Goal: Task Accomplishment & Management: Complete application form

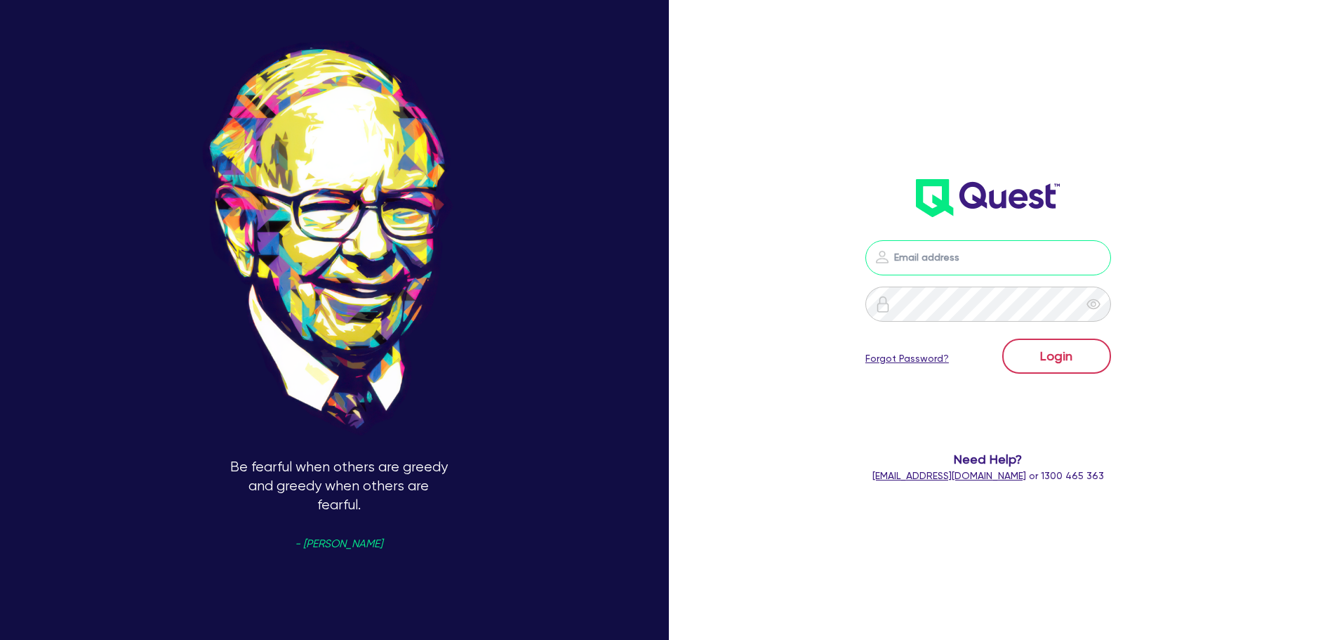
type input "[PERSON_NAME][EMAIL_ADDRESS][PERSON_NAME][DOMAIN_NAME]"
click at [1031, 362] on button "Login" at bounding box center [1056, 355] width 109 height 35
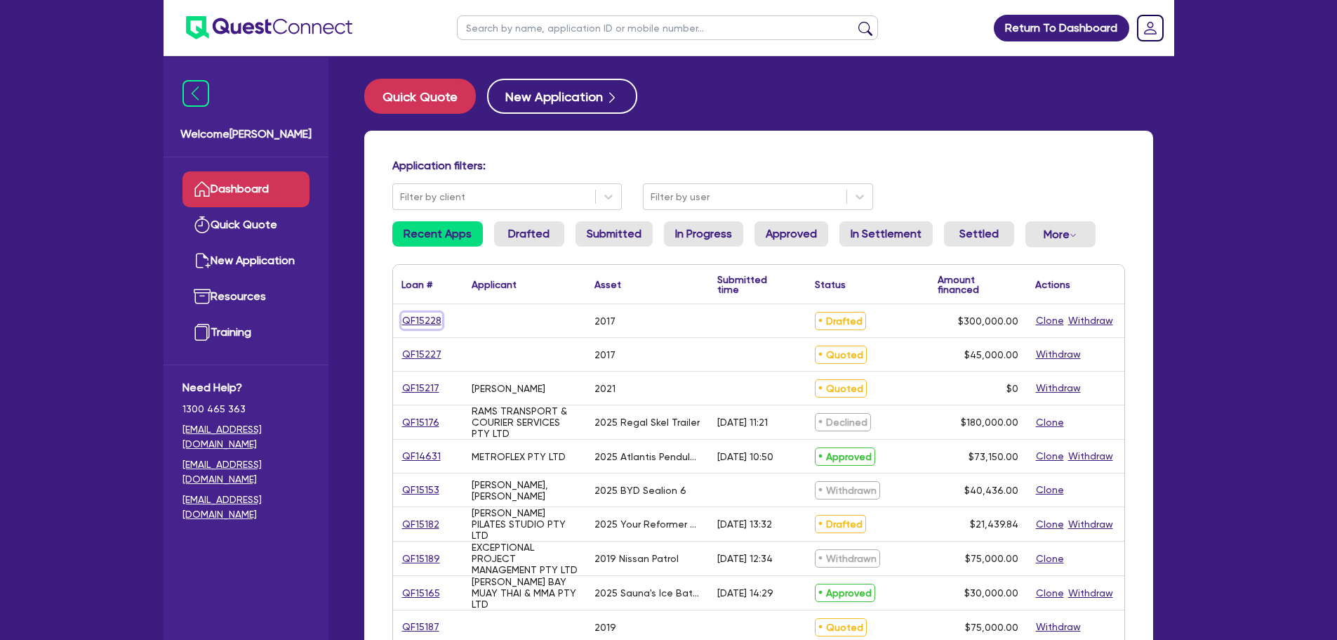
click at [413, 317] on link "QF15228" at bounding box center [422, 320] width 41 height 16
select select "PRIMARY_ASSETS"
select select "HEAVY_TRUCKS"
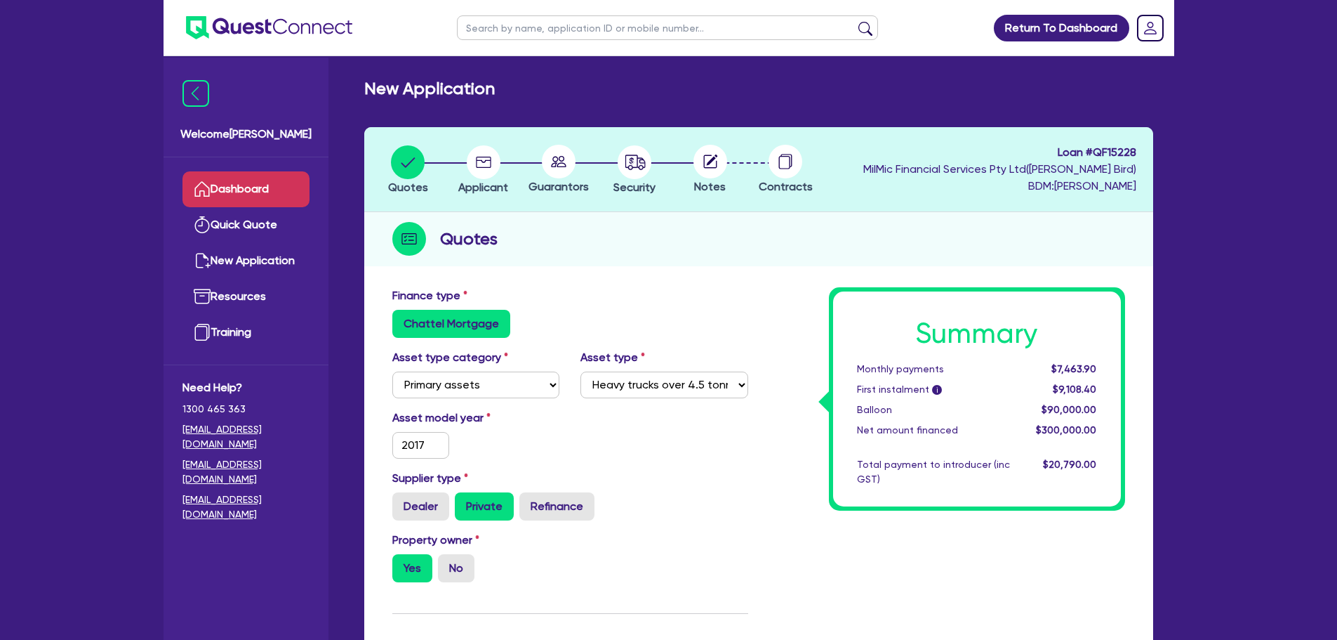
click at [285, 183] on link "Dashboard" at bounding box center [246, 189] width 127 height 36
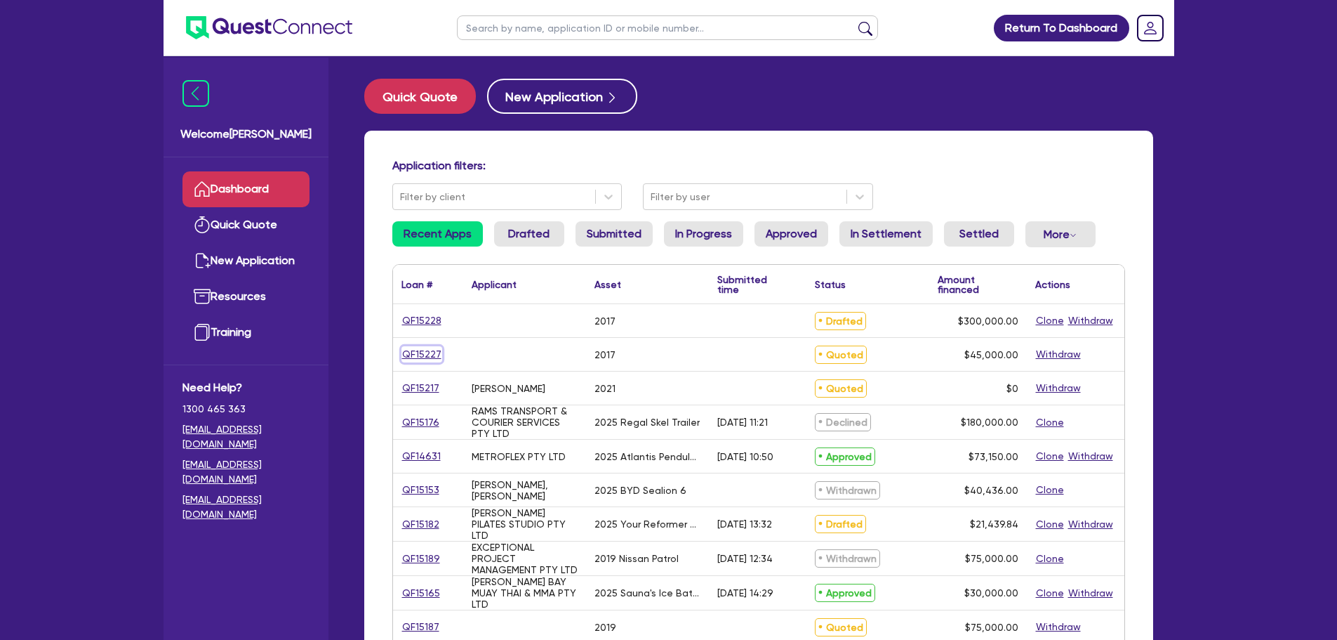
click at [414, 360] on link "QF15227" at bounding box center [422, 354] width 41 height 16
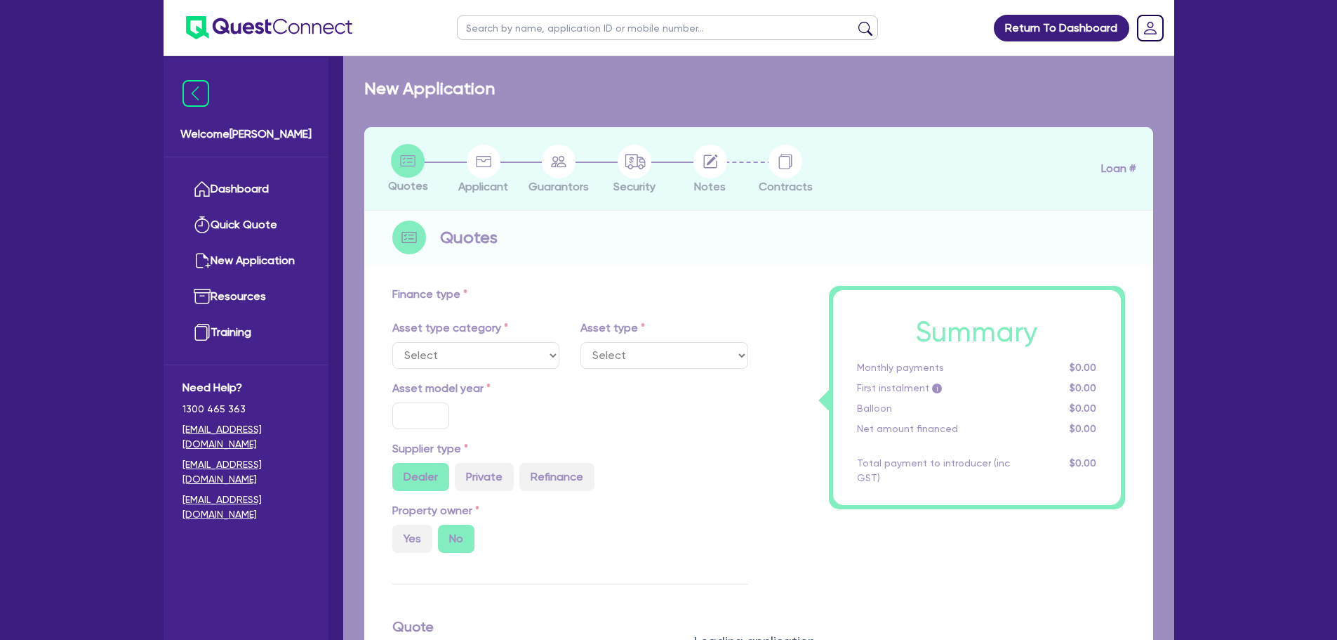
select select "CARS_AND_LIGHT_TRUCKS"
type input "2017"
radio input "true"
type input "45,000"
type input "10"
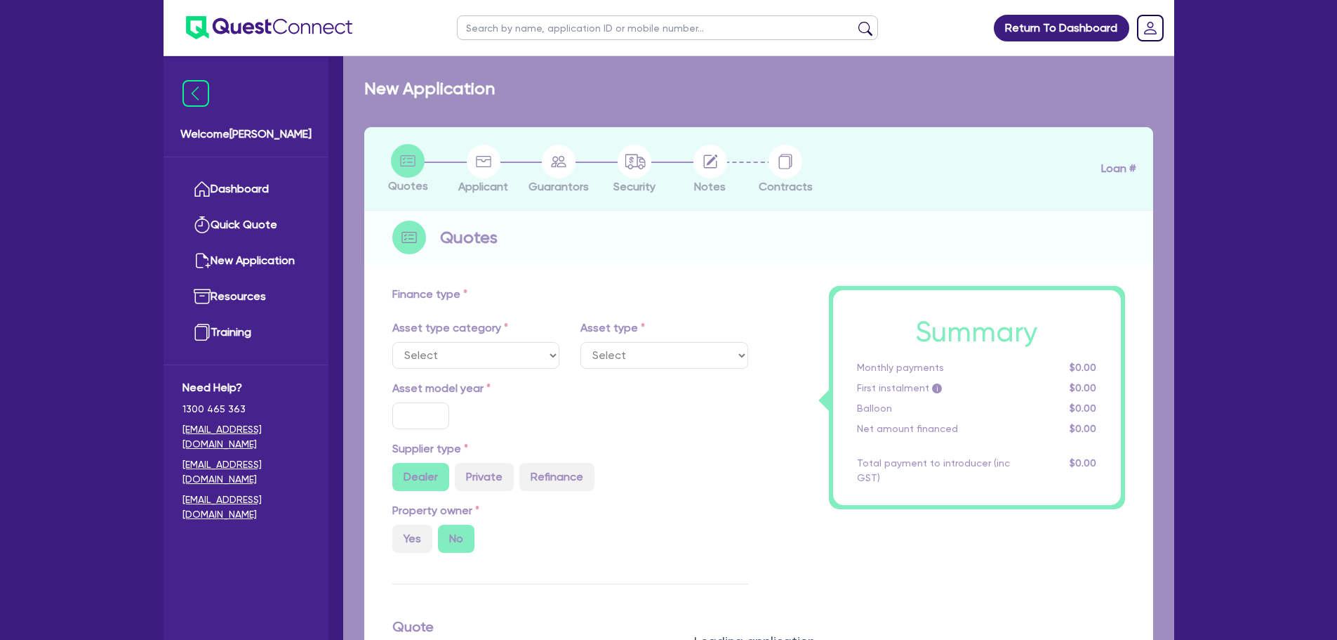
type input "4,500"
type input "17.95"
select select "VANS_AND_UTES"
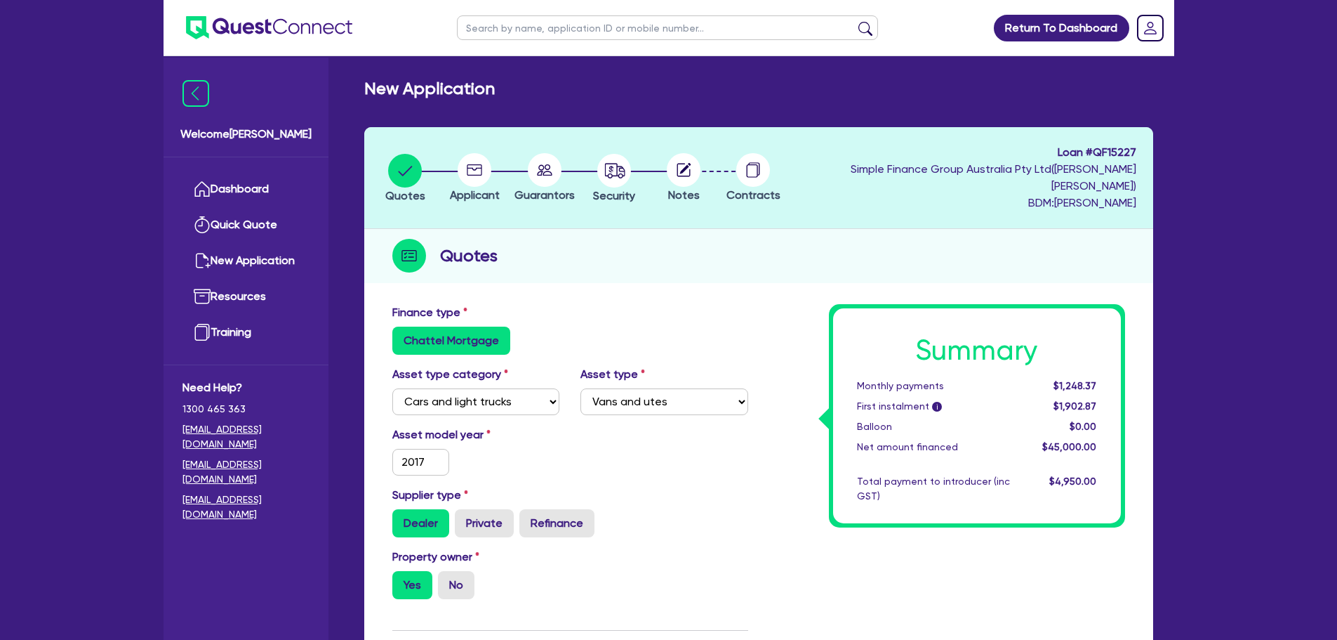
click at [262, 169] on ul "Dashboard Quick Quote New Application Ref Company Ref Salesperson Resources Tra…" at bounding box center [246, 260] width 165 height 207
click at [252, 179] on link "Dashboard" at bounding box center [246, 189] width 127 height 36
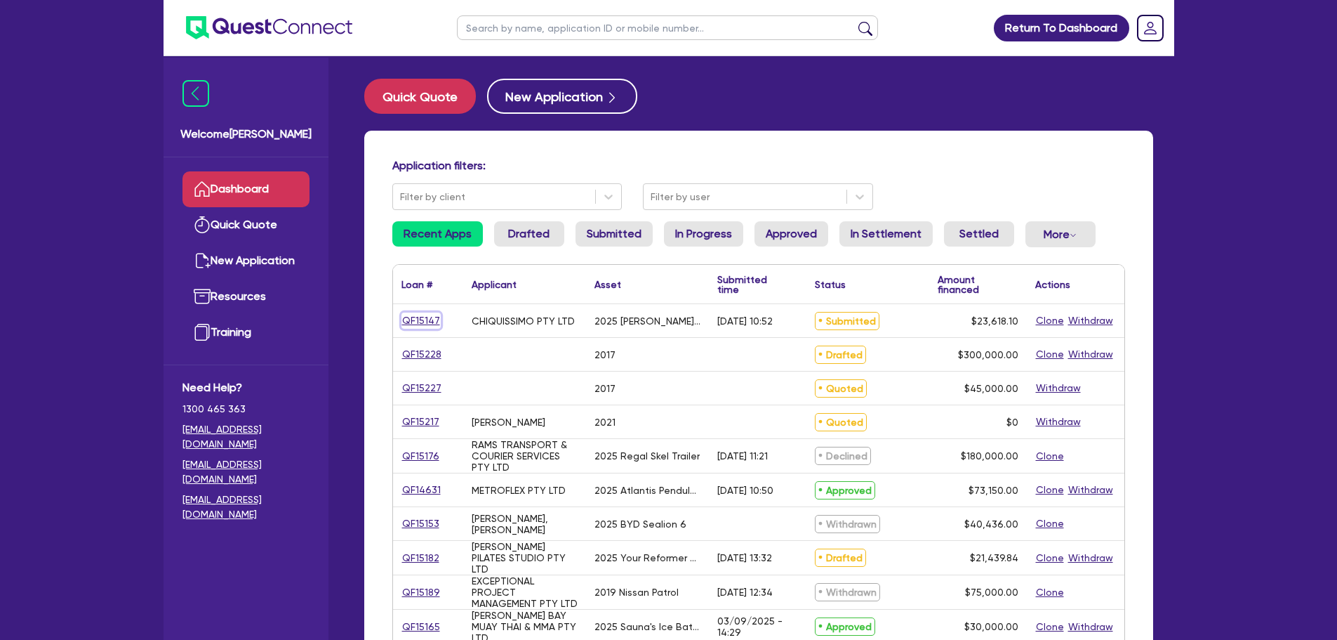
click at [435, 321] on link "QF15147" at bounding box center [421, 320] width 39 height 16
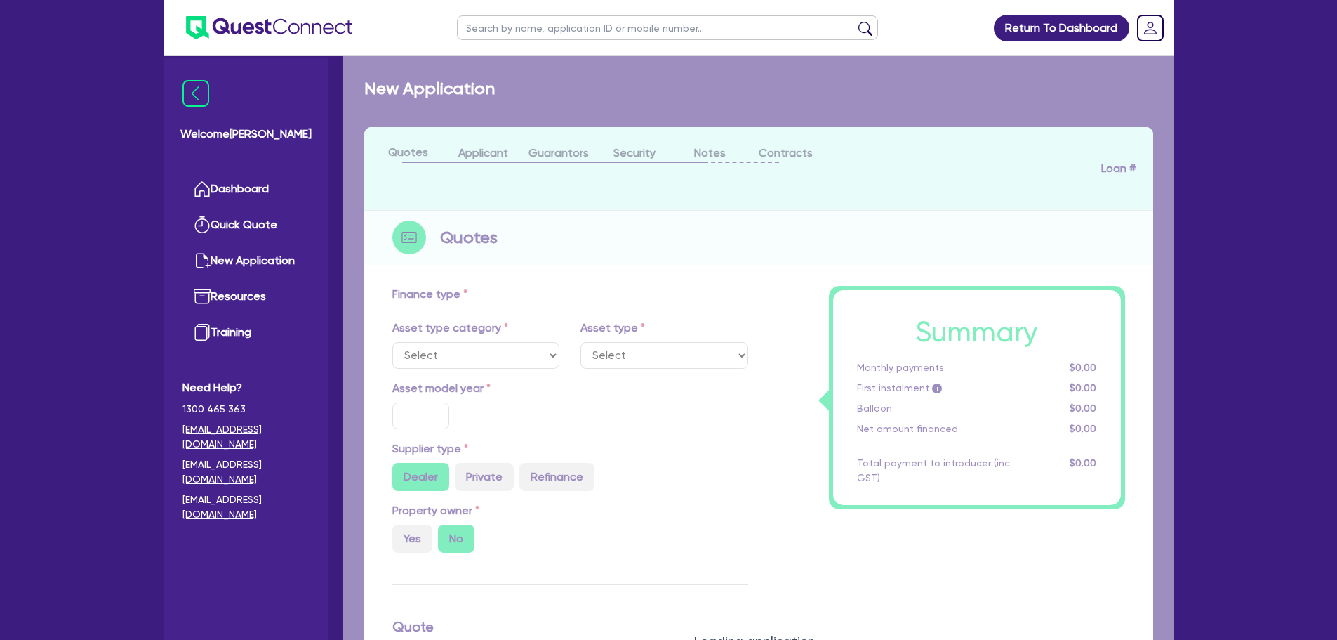
select select "TERTIARY_ASSETS"
type input "2025"
radio input "true"
type input "23,618.1"
type input "6"
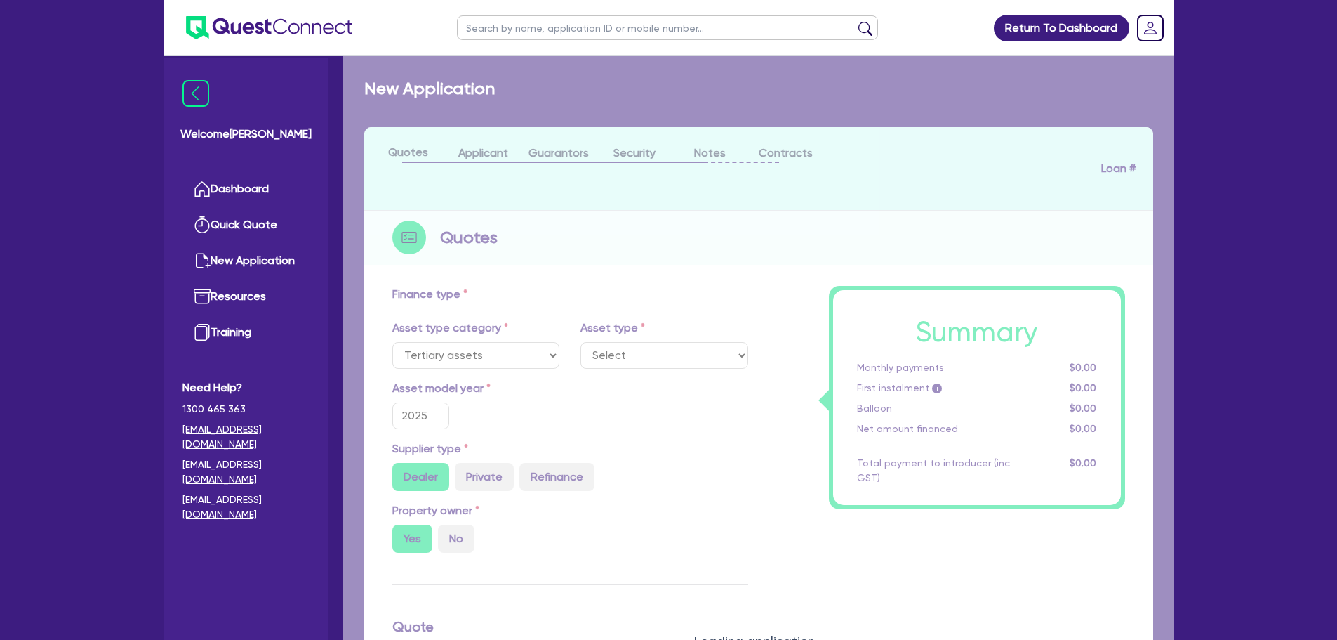
type input "1,417.09"
type input "18.95"
type input "100"
select select "BEAUTY_EQUIPMENT"
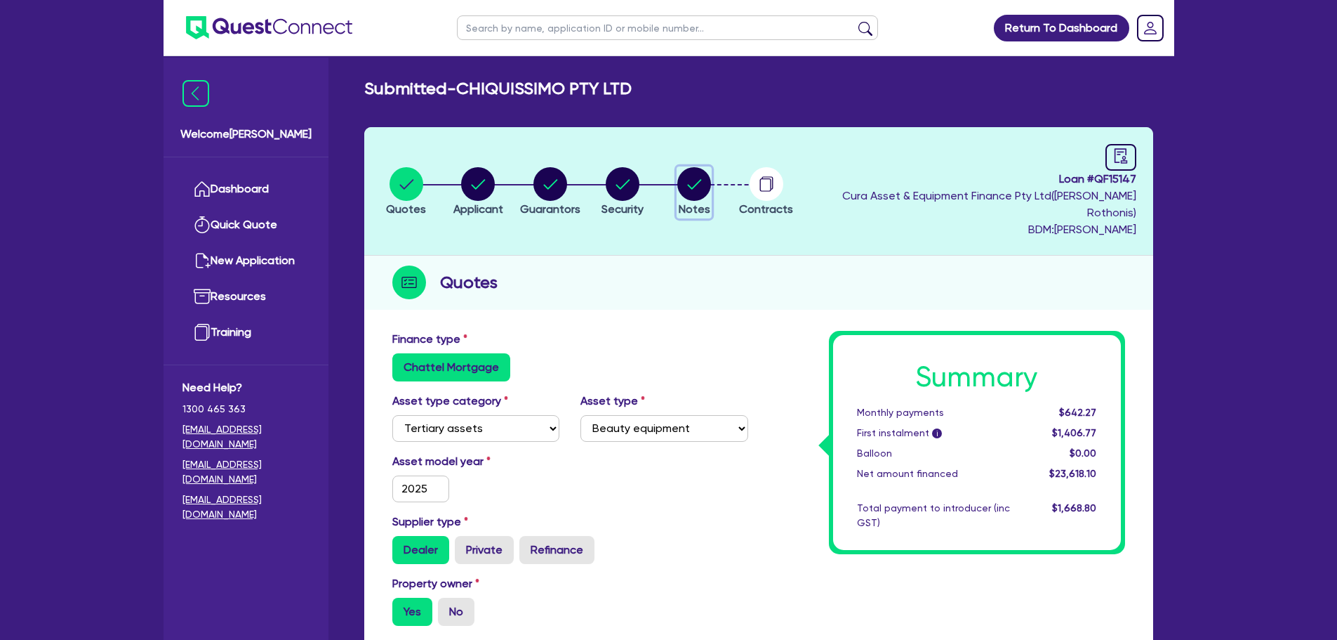
click at [711, 178] on circle "button" at bounding box center [694, 184] width 34 height 34
select select "Quest Finance - Own Book"
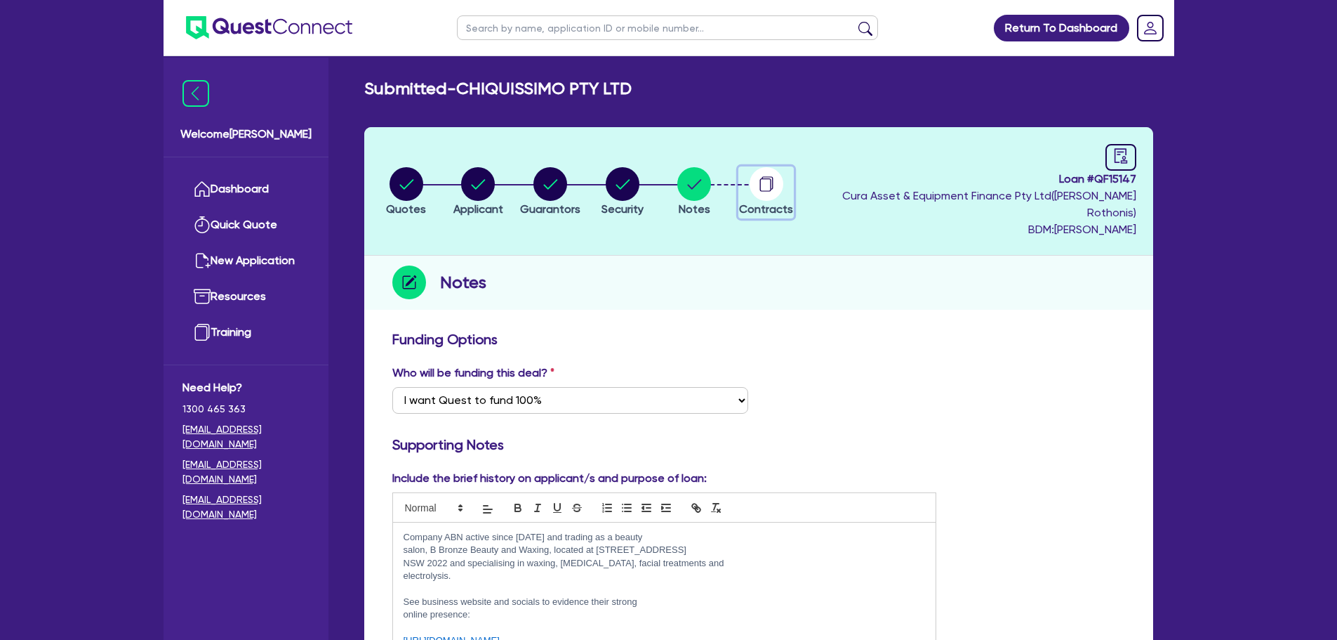
click at [793, 176] on div "button" at bounding box center [766, 184] width 54 height 34
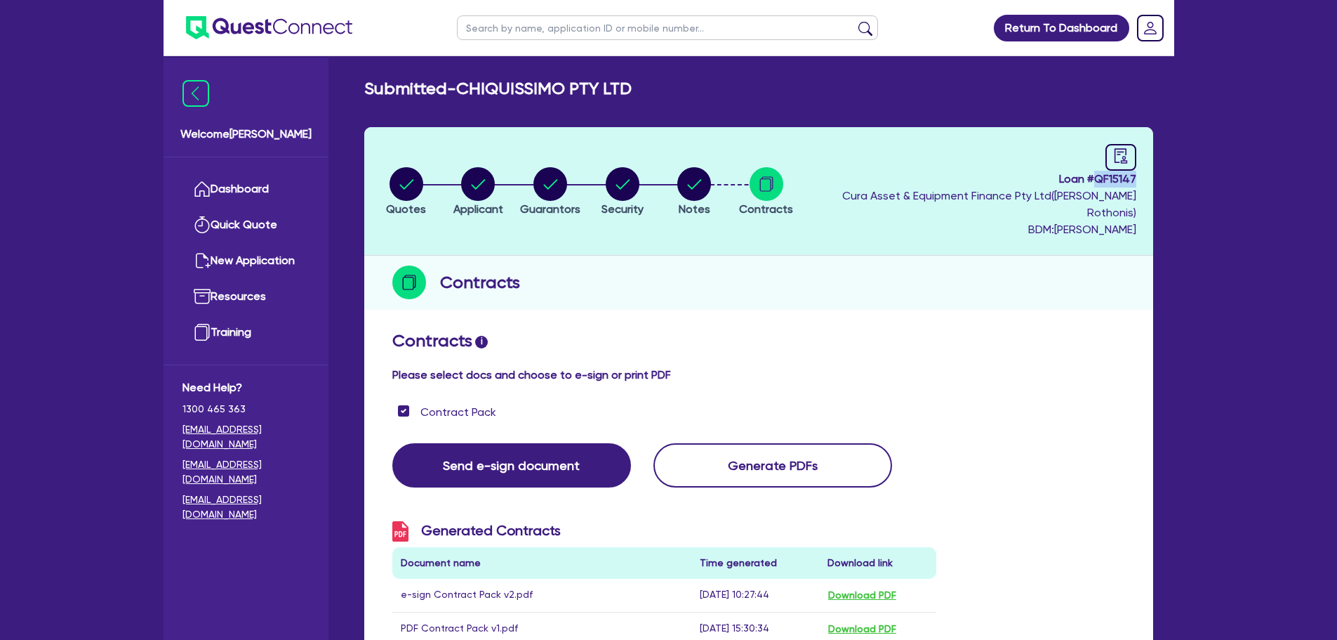
drag, startPoint x: 1096, startPoint y: 180, endPoint x: 1144, endPoint y: 182, distance: 48.5
click at [1144, 182] on header "Quotes Applicant [GEOGRAPHIC_DATA] Security Notes Contracts Loan # QF15147 Cura…" at bounding box center [758, 191] width 789 height 128
copy span "QF15147"
click at [270, 180] on link "Dashboard" at bounding box center [246, 189] width 127 height 36
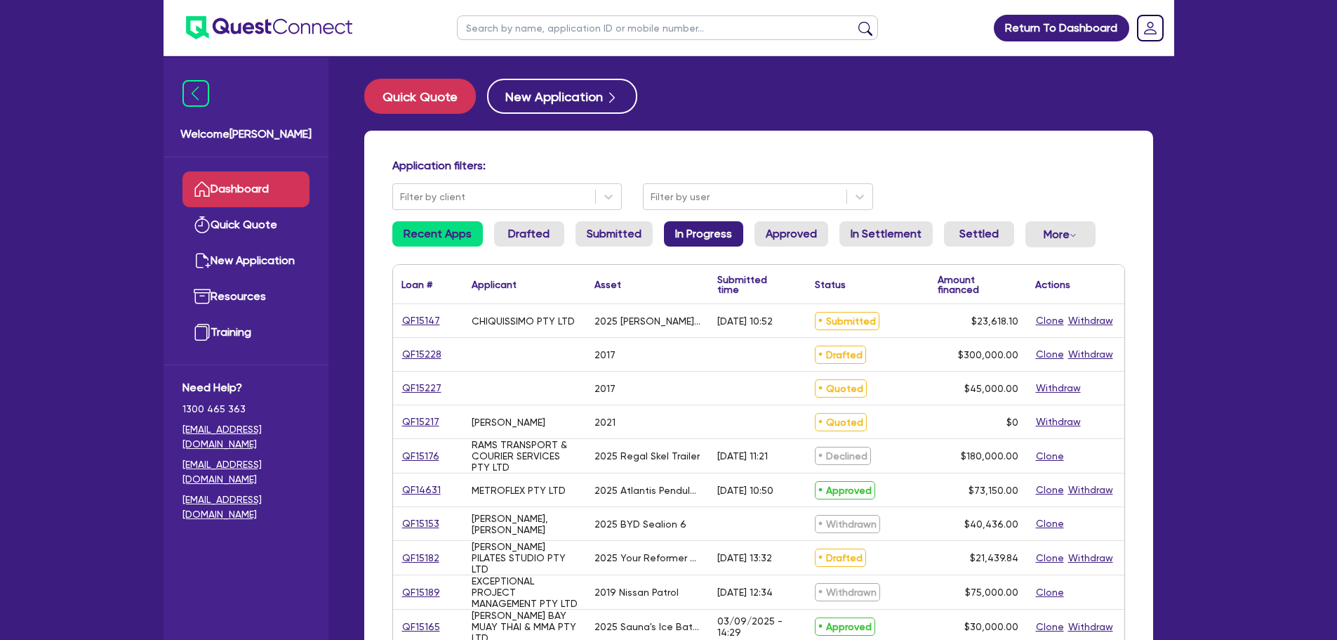
click at [699, 225] on link "In Progress" at bounding box center [703, 233] width 79 height 25
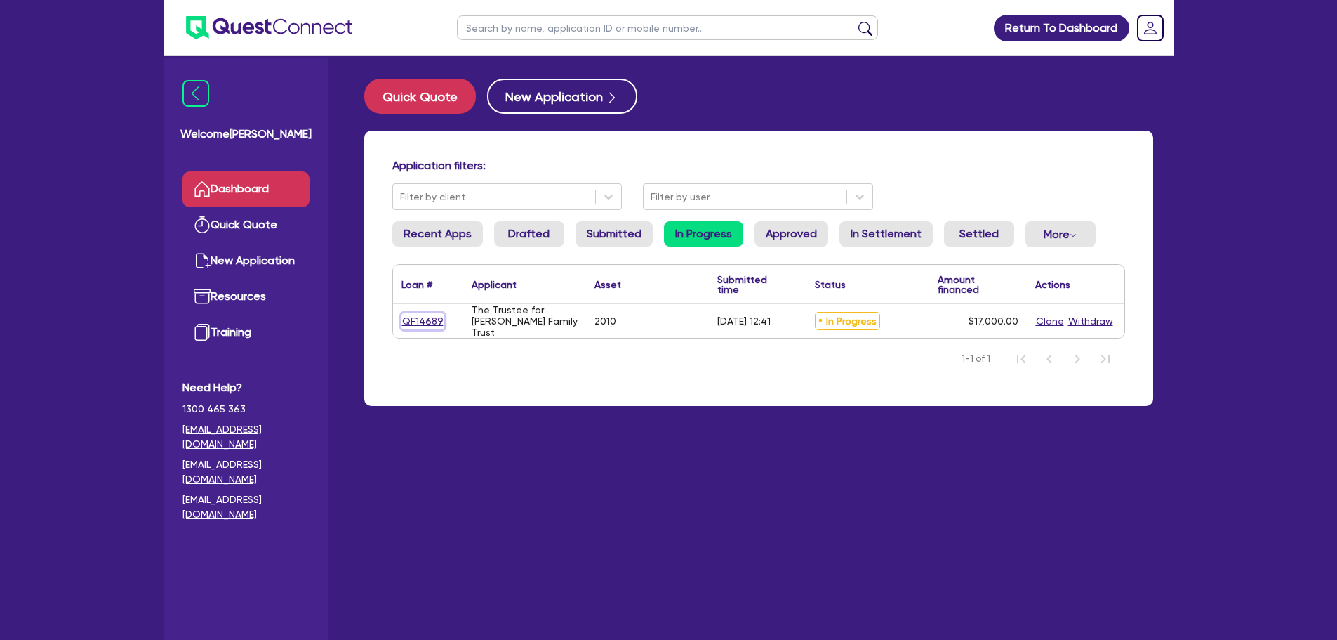
click at [421, 320] on link "QF14689" at bounding box center [423, 321] width 43 height 16
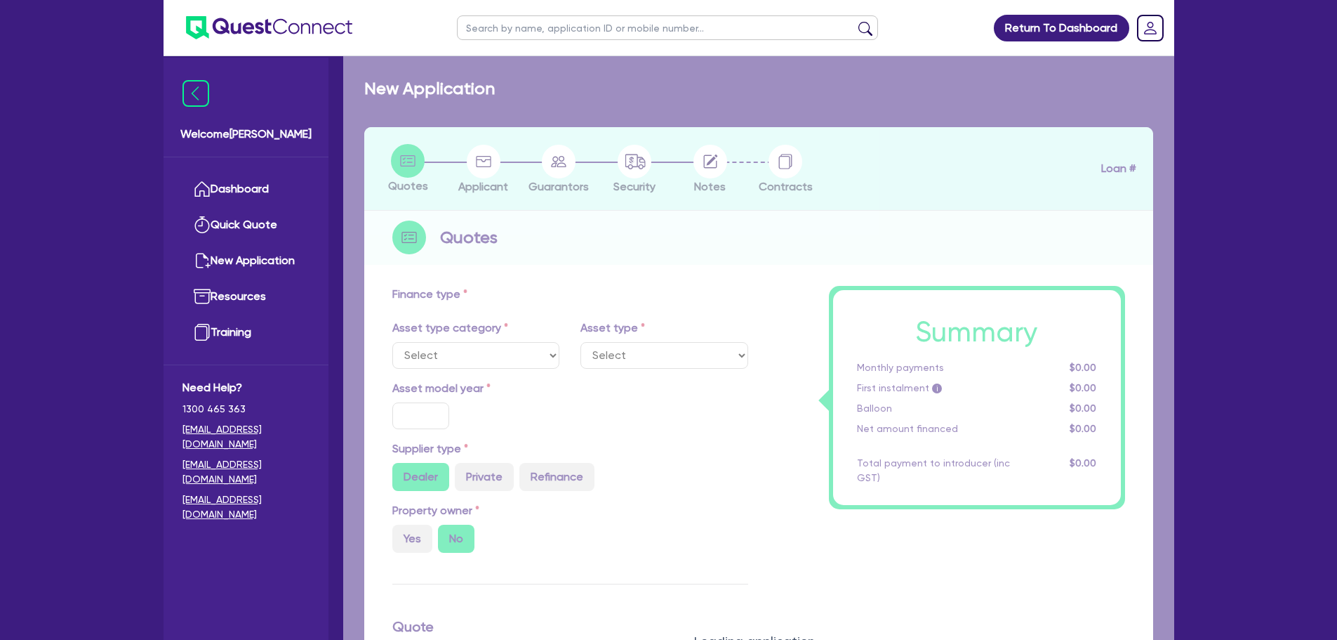
select select "PRIMARY_ASSETS"
type input "2010"
radio input "false"
radio input "true"
type input "20,000"
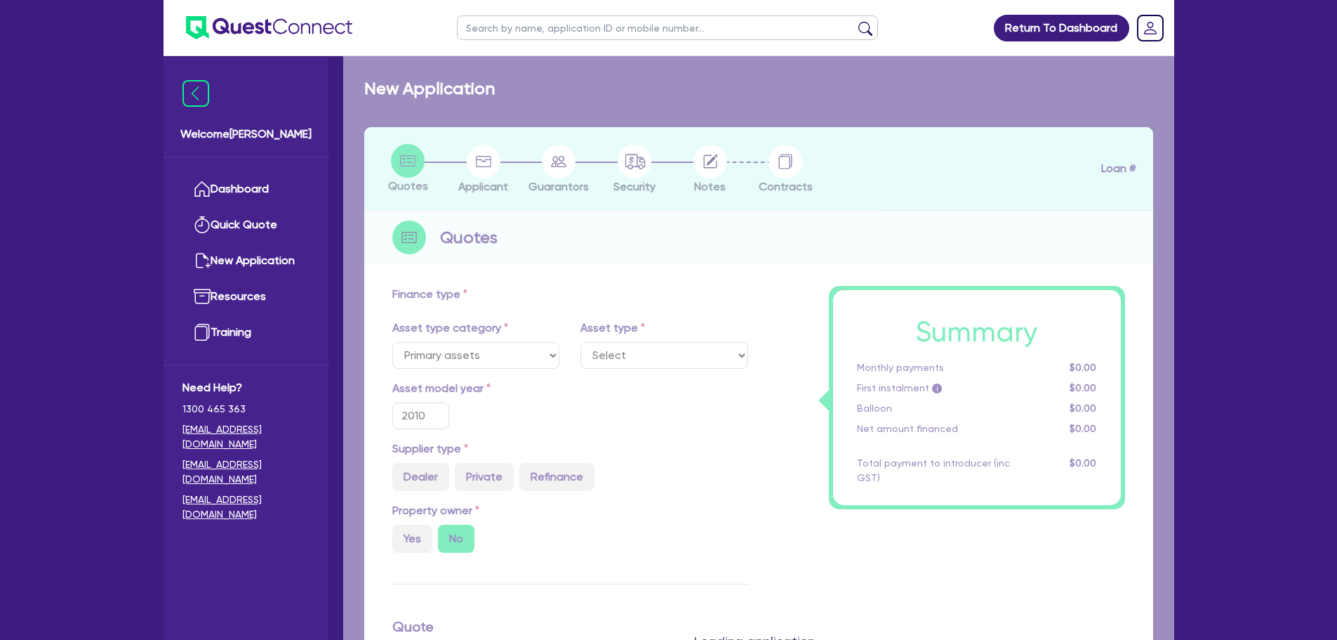
type input "3,000"
type input "8"
type input "1,360"
type input "17.95"
type input "900"
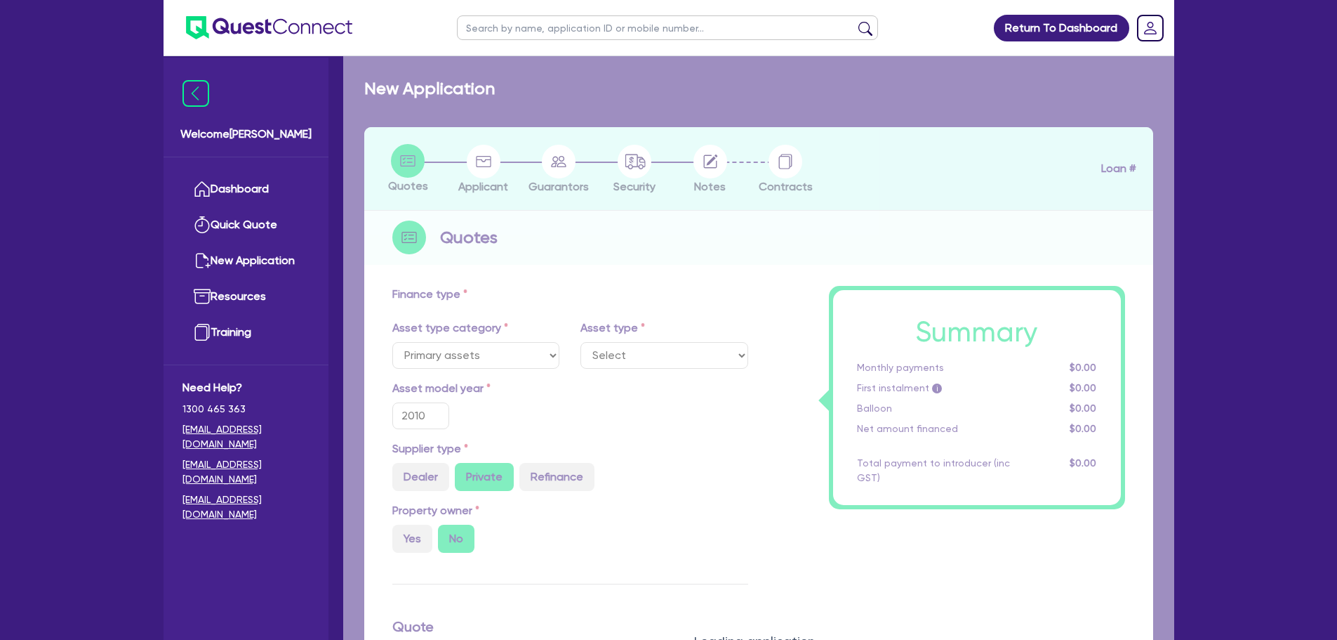
select select "TRAILERS"
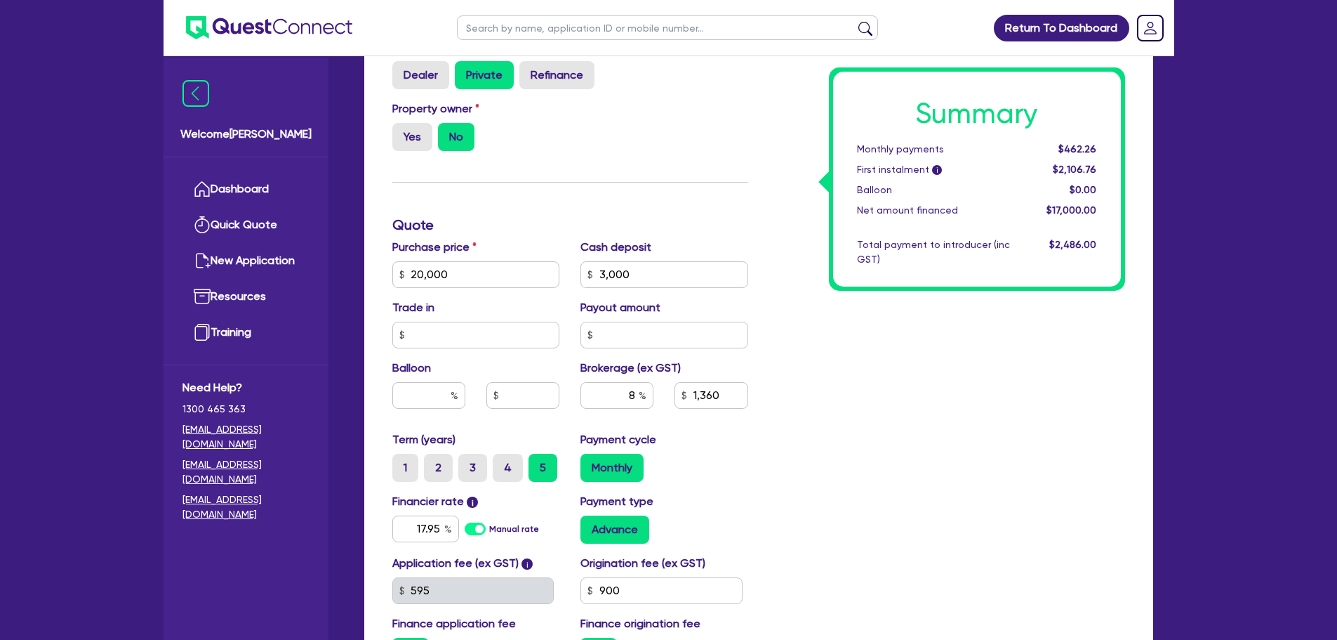
scroll to position [562, 0]
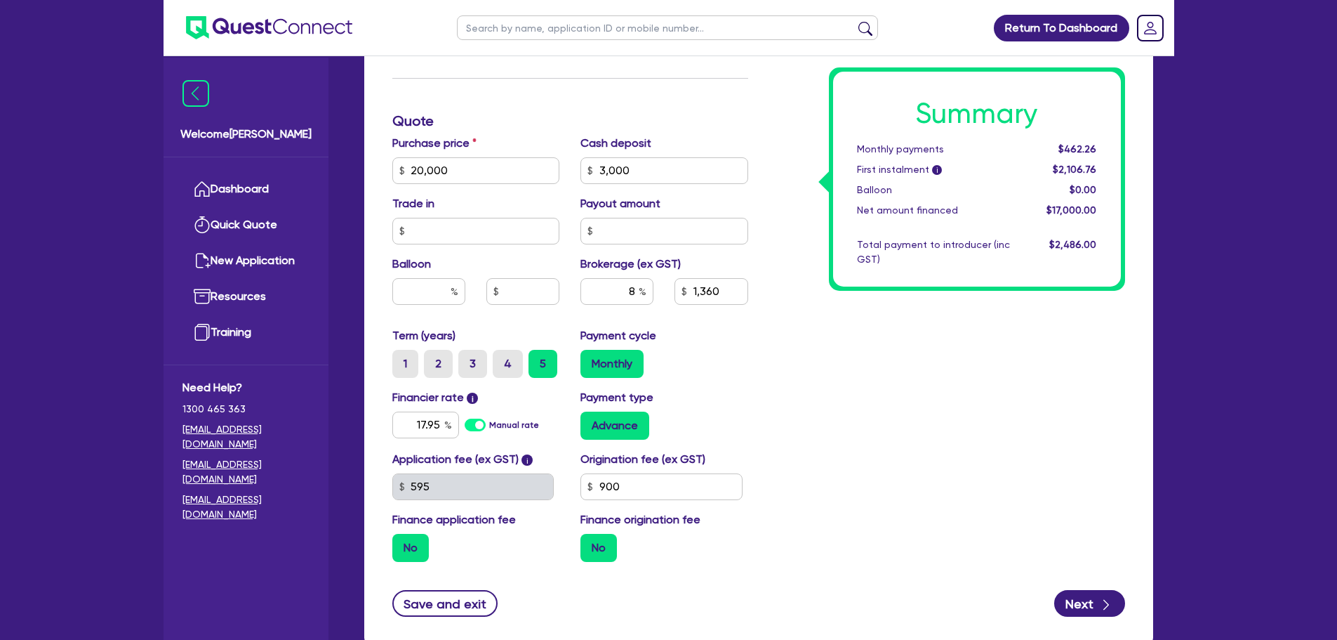
click at [231, 170] on ul "Dashboard Quick Quote New Application Ref Company Ref Salesperson Resources Tra…" at bounding box center [246, 260] width 165 height 207
click at [229, 185] on link "Dashboard" at bounding box center [246, 189] width 127 height 36
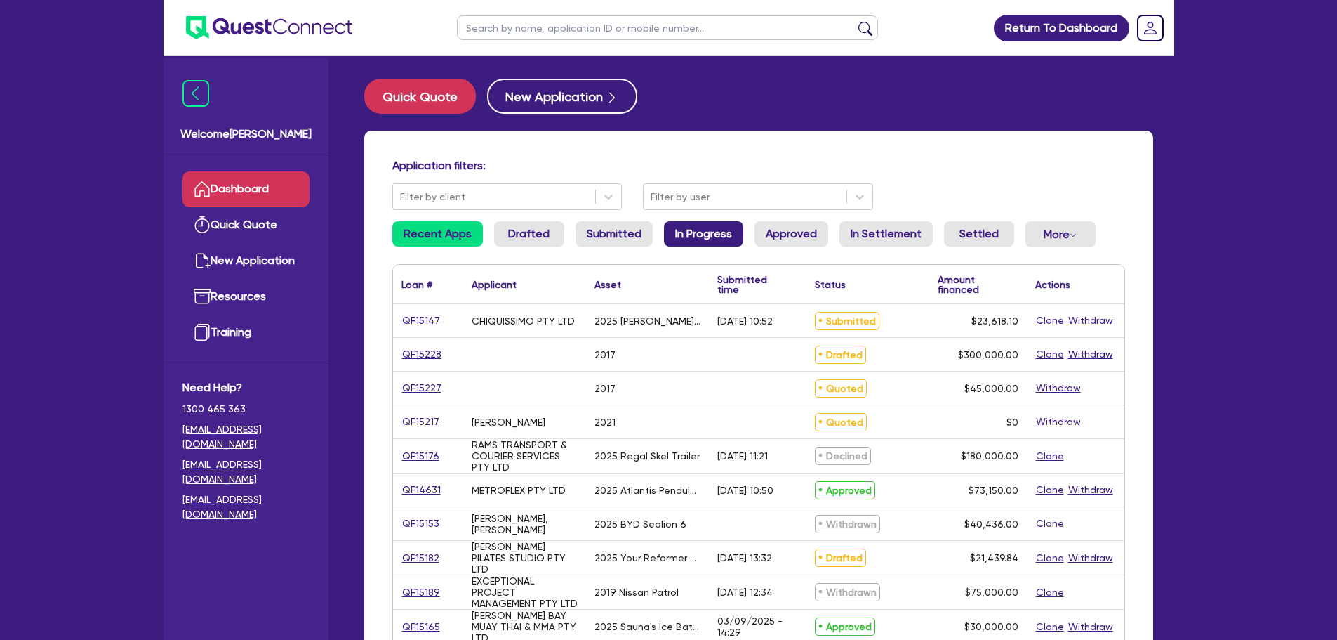
click at [710, 236] on link "In Progress" at bounding box center [703, 233] width 79 height 25
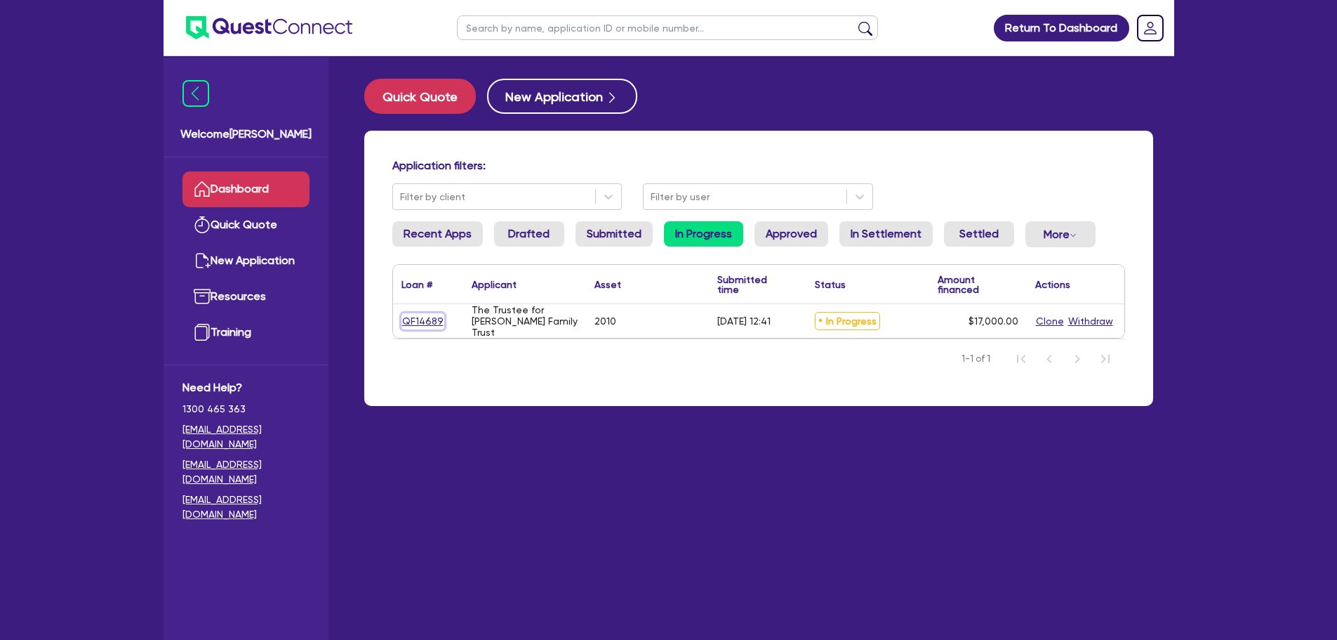
click at [428, 318] on link "QF14689" at bounding box center [423, 321] width 43 height 16
select select "PRIMARY_ASSETS"
select select "TRAILERS"
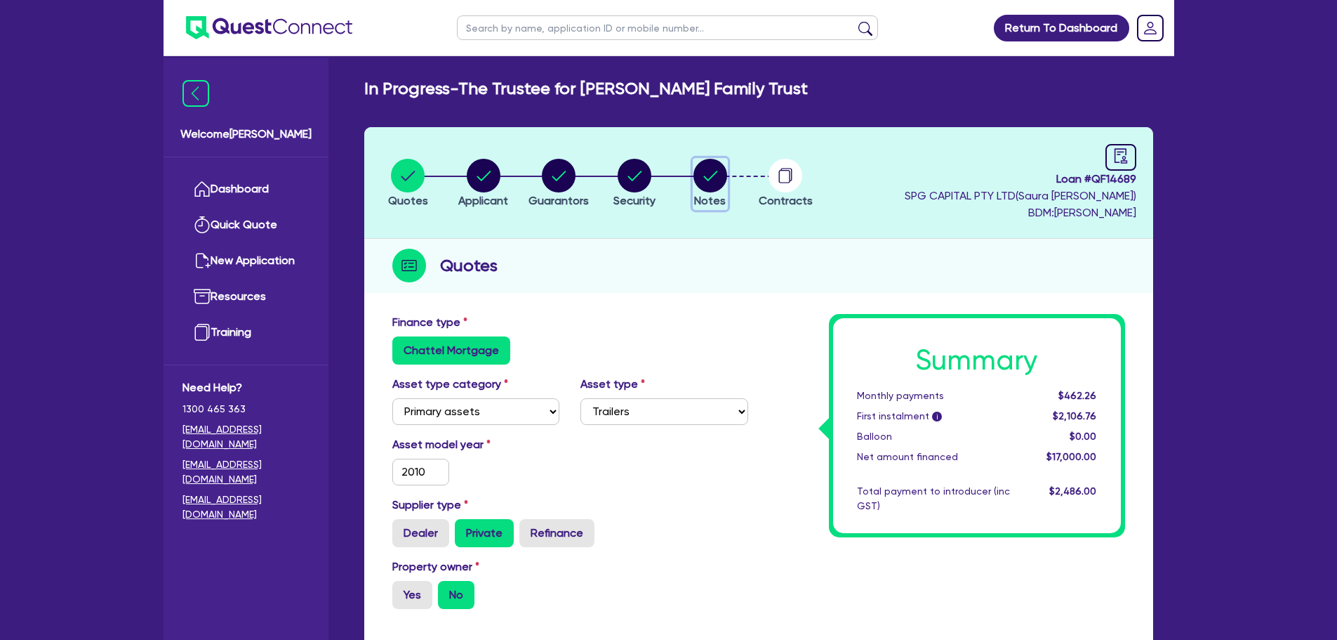
click at [722, 173] on circle "button" at bounding box center [711, 176] width 34 height 34
select select "Quest Finance - Platform CoFunding"
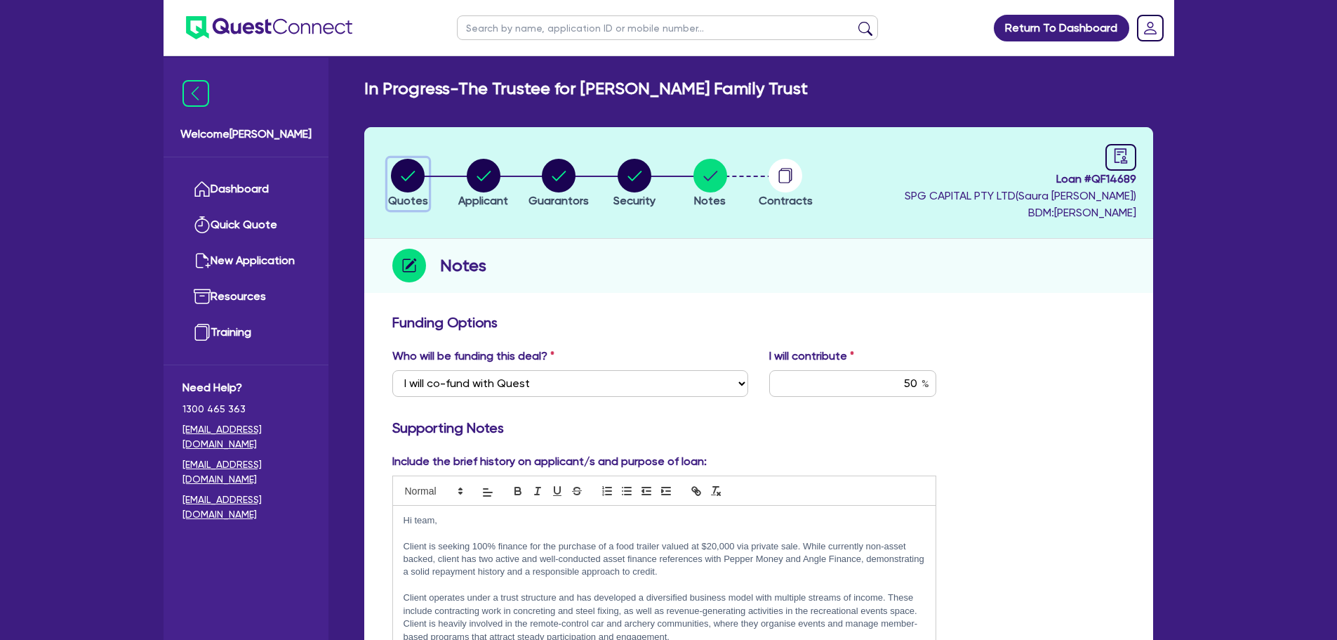
click at [415, 171] on icon "button" at bounding box center [409, 176] width 14 height 10
select select "PRIMARY_ASSETS"
select select "TRAILERS"
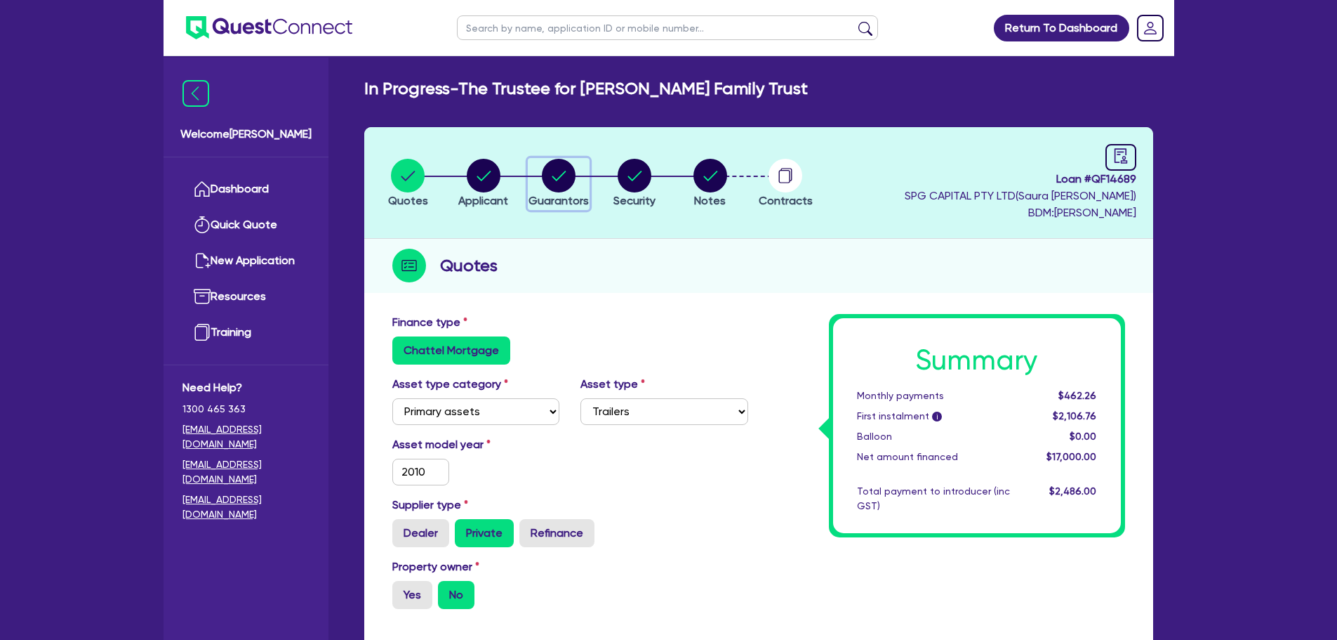
click at [561, 183] on circle "button" at bounding box center [559, 176] width 34 height 34
select select "MR"
select select "NT"
select select "SINGLE"
select select "CASH"
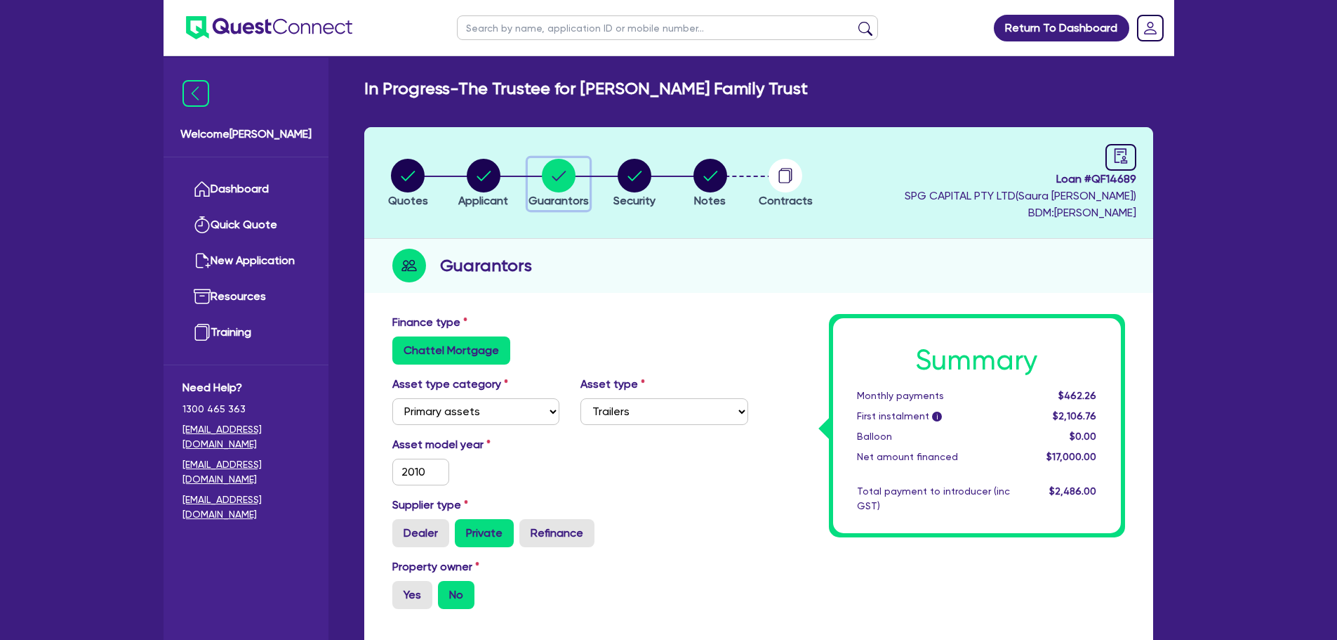
select select "VEHICLE"
select select "OTHER"
select select "EQUIPMENT"
select select "CREDIT_CARD"
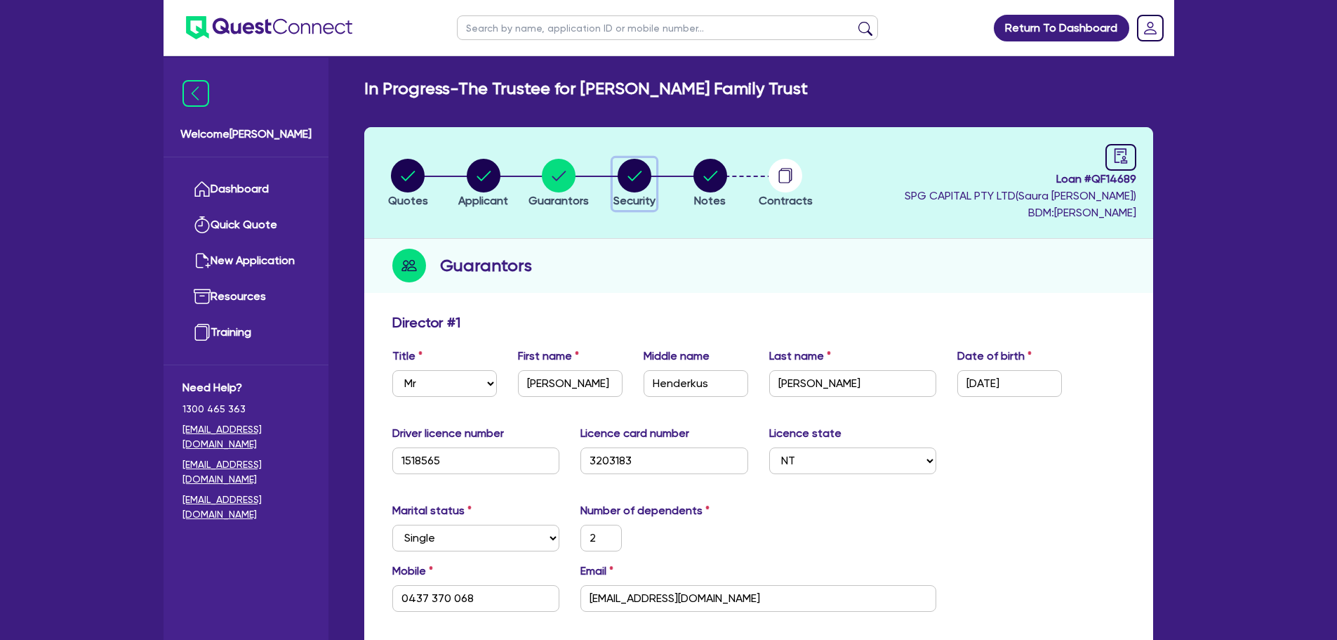
click at [628, 176] on icon "button" at bounding box center [635, 176] width 34 height 34
select select "PRIMARY_ASSETS"
select select "TRAILERS"
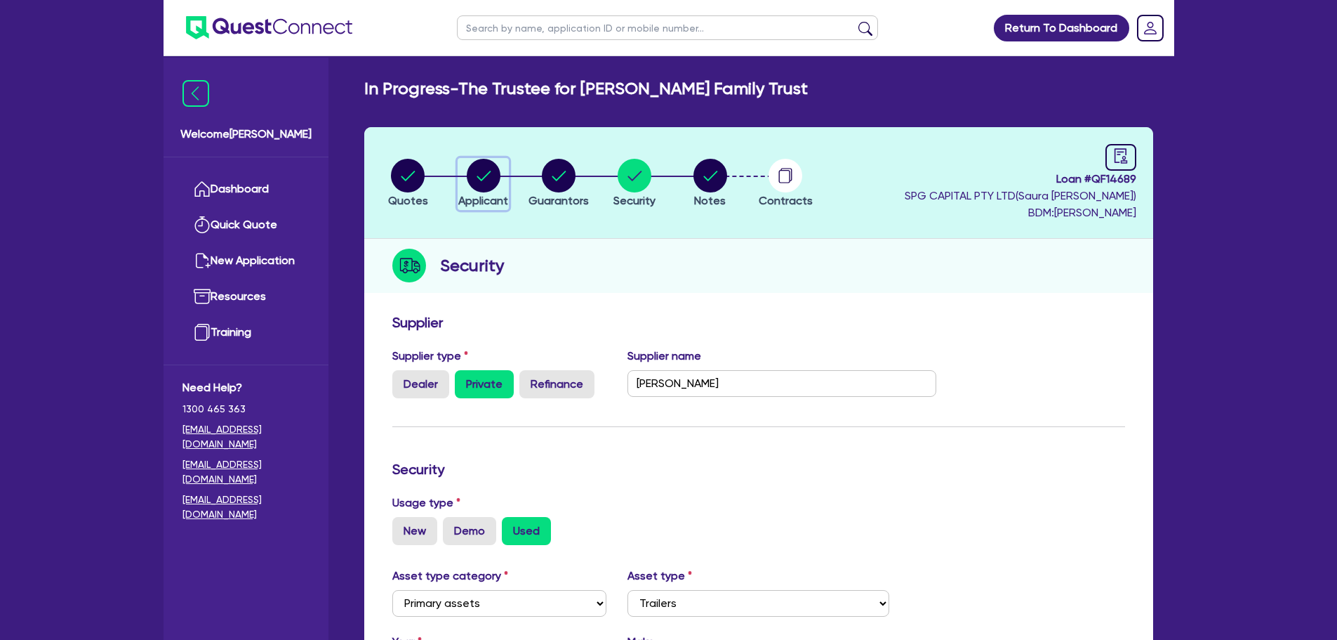
click at [490, 183] on circle "button" at bounding box center [484, 176] width 34 height 34
select select "TRUST"
select select "COMPANY"
select select "ADMINISTRATIVE_SUPPORT"
select select "DOMESTIC_COMMERCIAL_CLEANING"
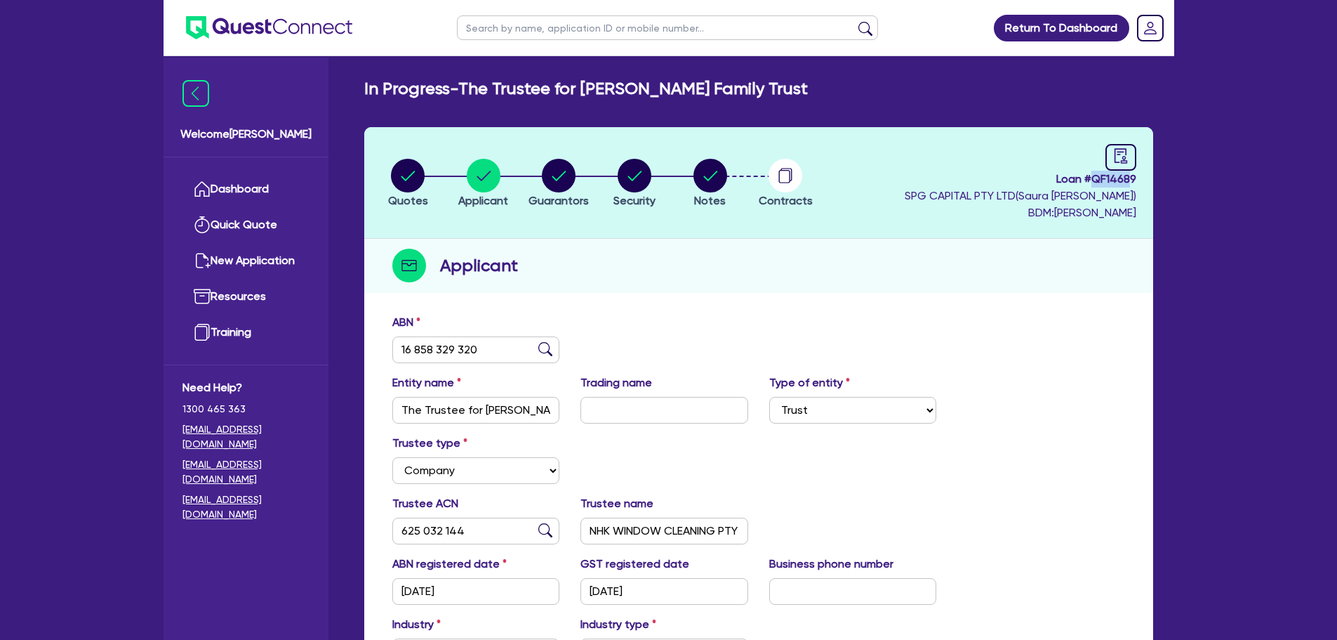
drag, startPoint x: 1088, startPoint y: 181, endPoint x: 1127, endPoint y: 180, distance: 39.3
click at [1127, 180] on span "Loan # QF14689" at bounding box center [1021, 179] width 232 height 17
click at [1145, 182] on header "Quotes Applicant [GEOGRAPHIC_DATA] Security Notes Contracts Loan # QF14689 SPG …" at bounding box center [758, 183] width 789 height 112
drag, startPoint x: 1137, startPoint y: 181, endPoint x: 1093, endPoint y: 182, distance: 43.5
click at [1093, 182] on header "Quotes Applicant [GEOGRAPHIC_DATA] Security Notes Contracts Loan # QF14689 SPG …" at bounding box center [758, 183] width 789 height 112
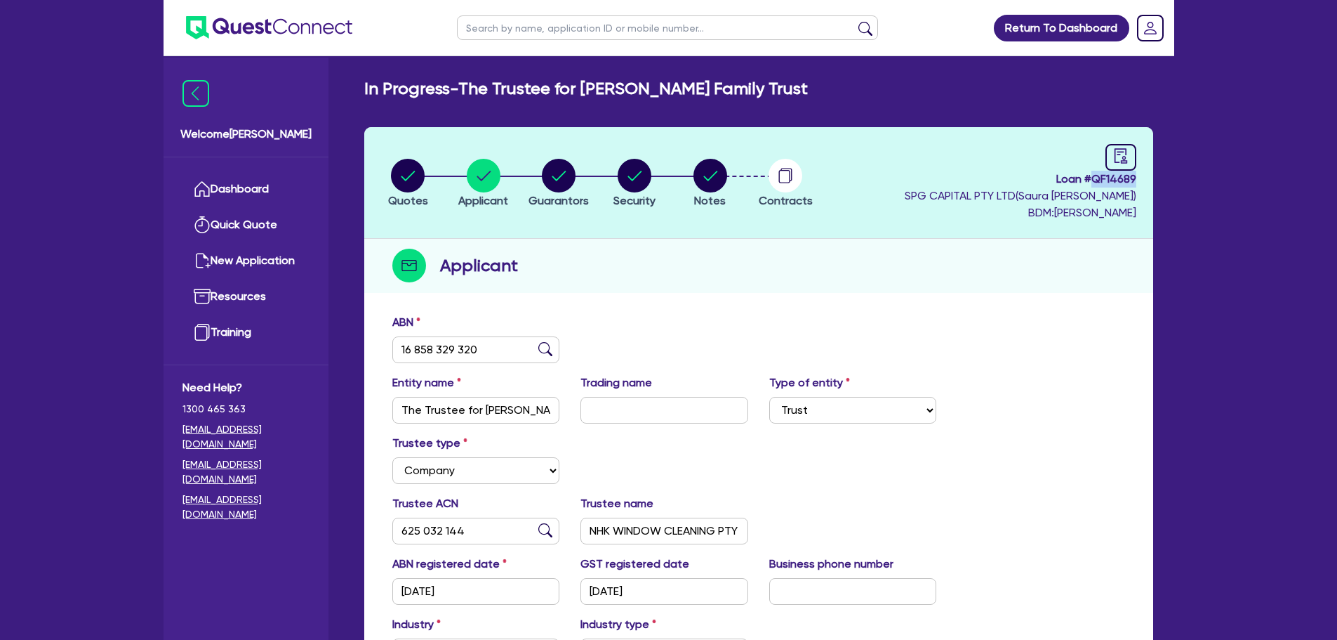
copy span "QF14689"
click at [213, 203] on link "Dashboard" at bounding box center [246, 189] width 127 height 36
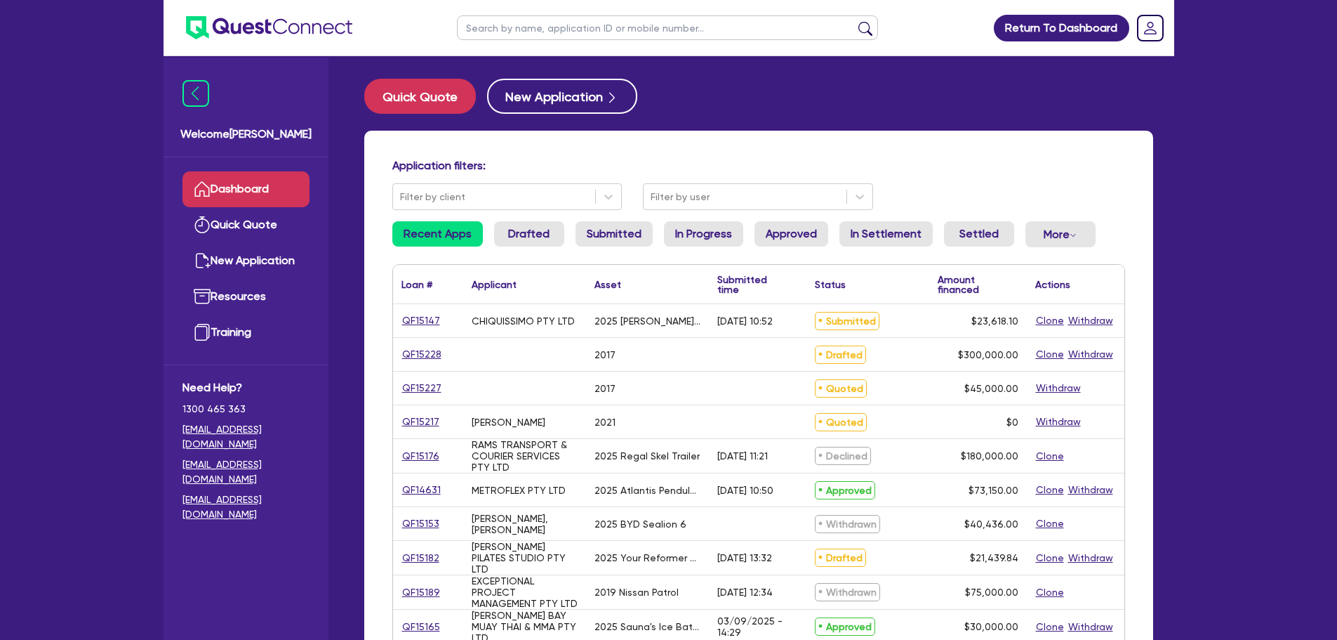
click at [654, 226] on ul "Recent Apps Drafted Submitted In Progress Approved In Settlement Settled More W…" at bounding box center [758, 239] width 733 height 37
click at [698, 225] on link "In Progress" at bounding box center [703, 233] width 79 height 25
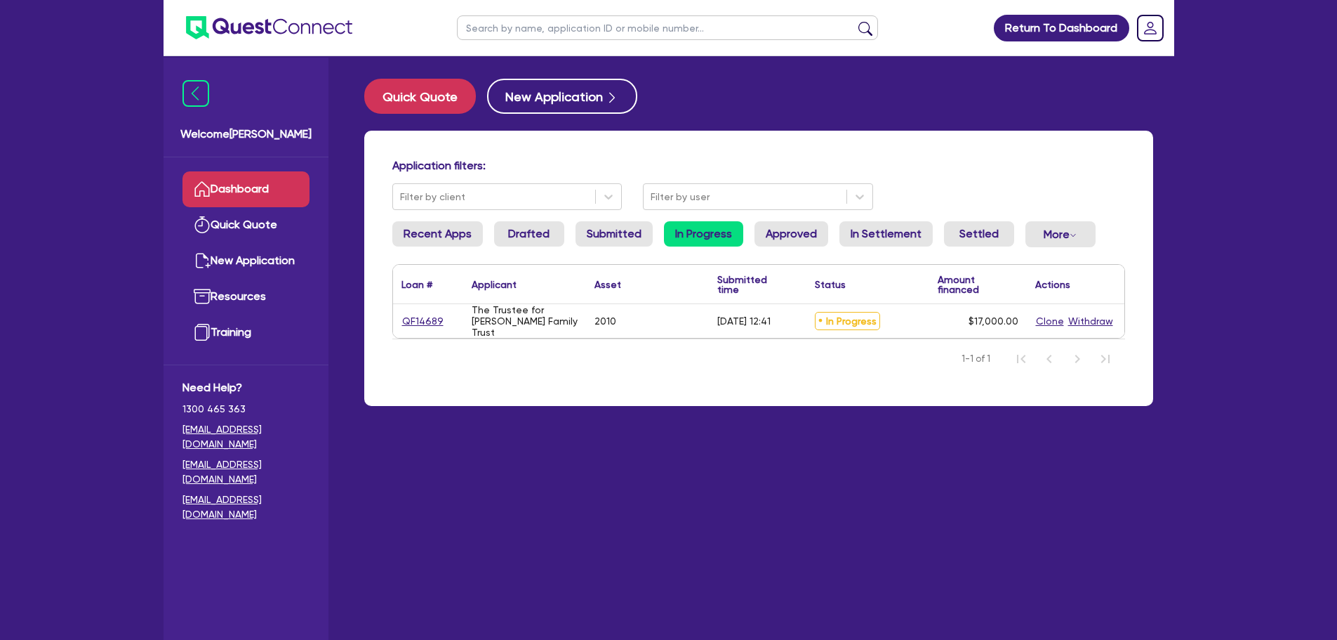
click at [298, 180] on link "Dashboard" at bounding box center [246, 189] width 127 height 36
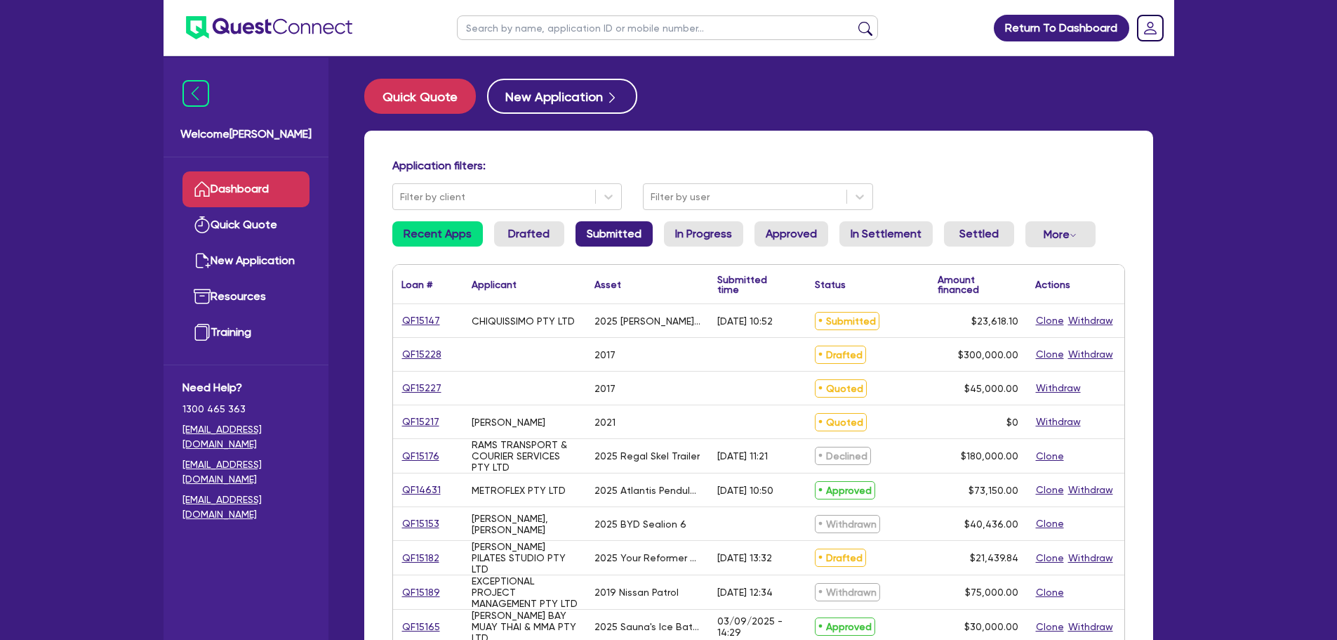
click at [610, 236] on link "Submitted" at bounding box center [614, 233] width 77 height 25
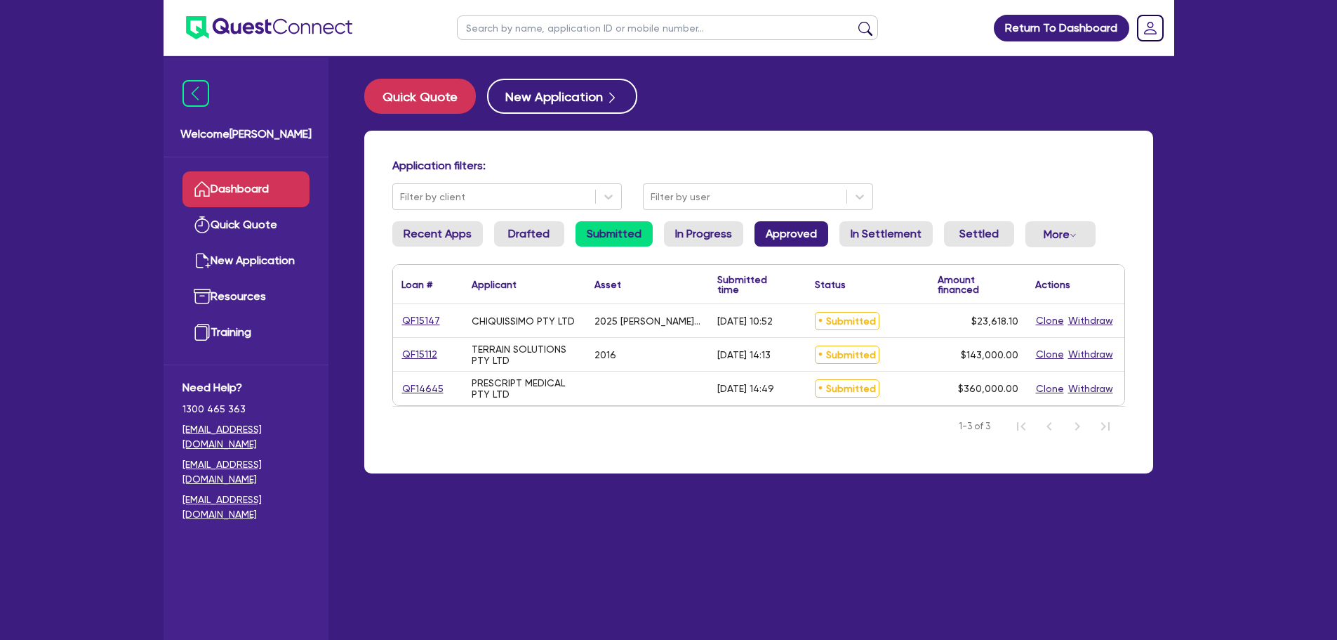
click at [773, 230] on link "Approved" at bounding box center [792, 233] width 74 height 25
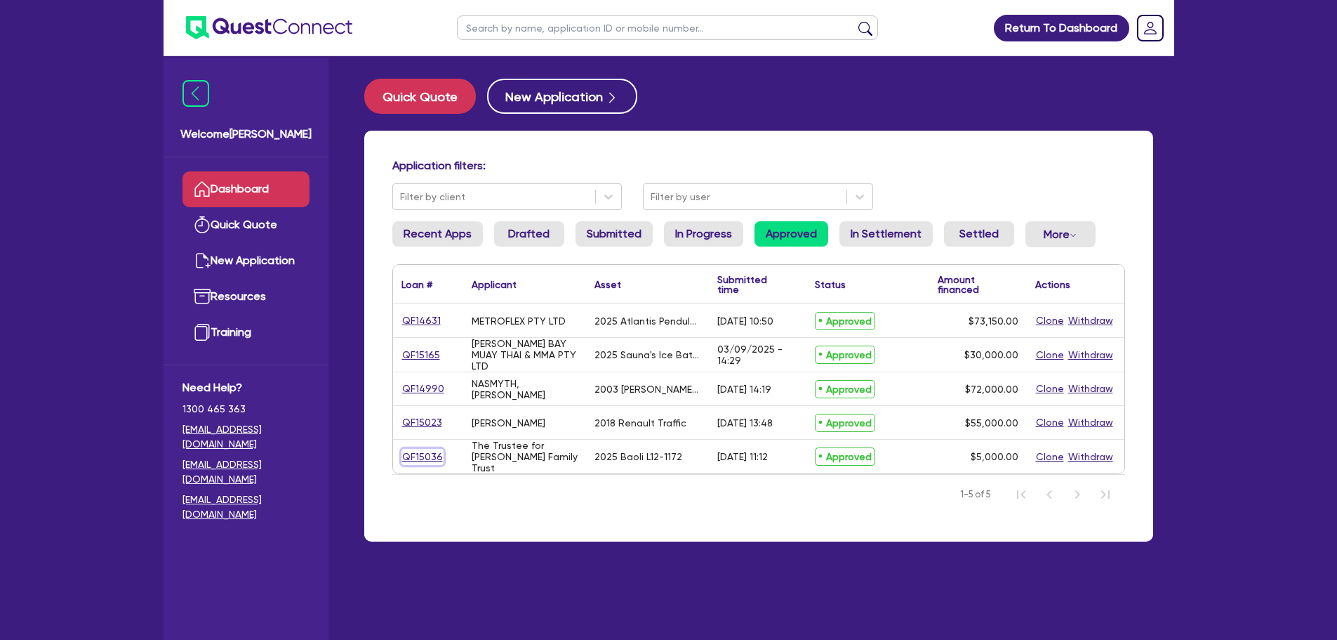
click at [432, 456] on link "QF15036" at bounding box center [423, 457] width 42 height 16
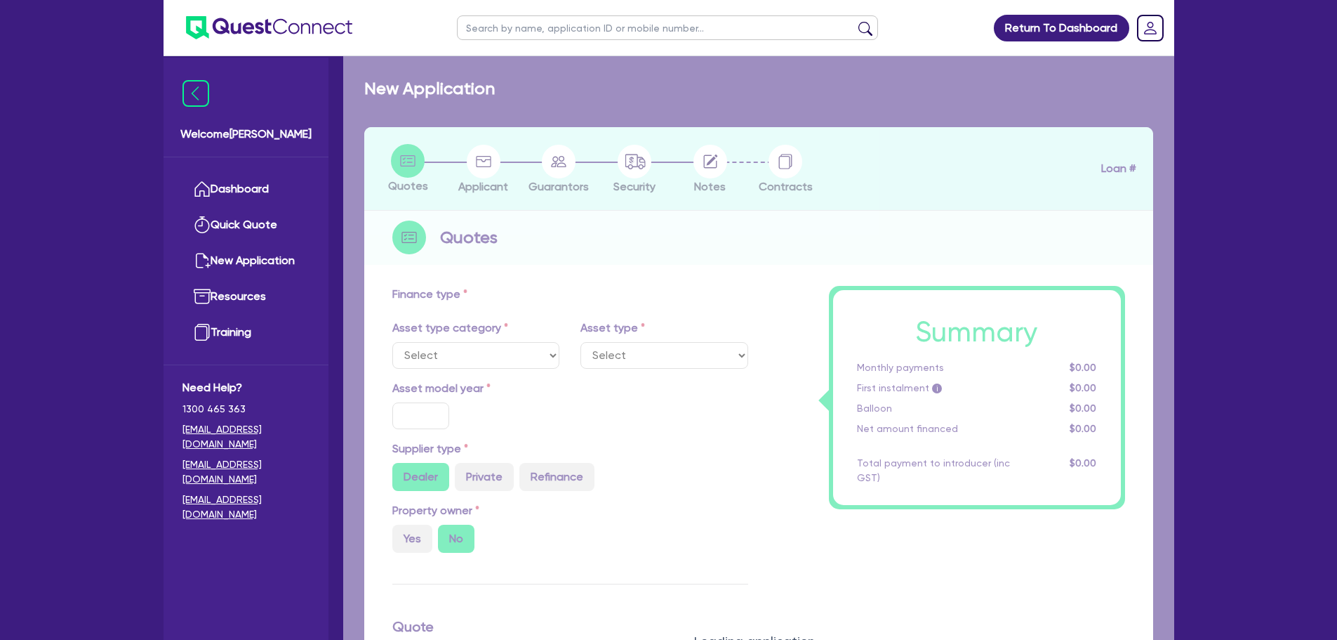
select select "PRIMARY_ASSETS"
type input "2025"
radio input "true"
type input "5,000"
radio input "true"
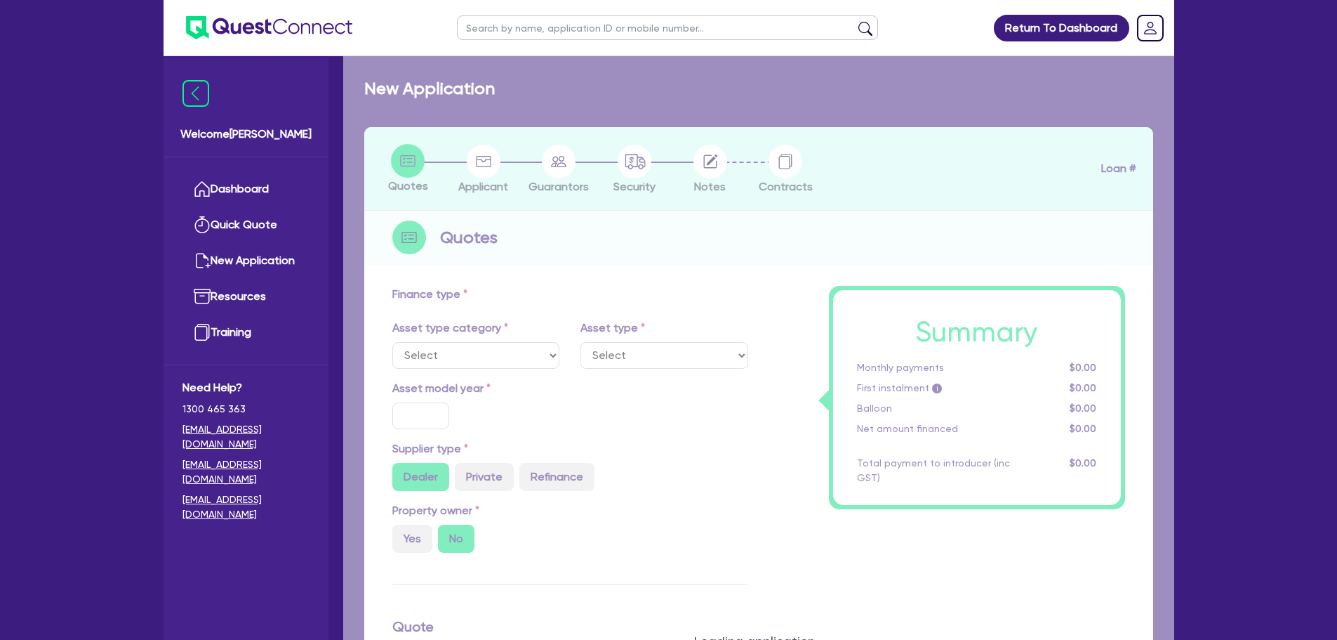
type input "24"
select select "FORKLIFTS_AND_WAREHOUSING_EQUIPMENT"
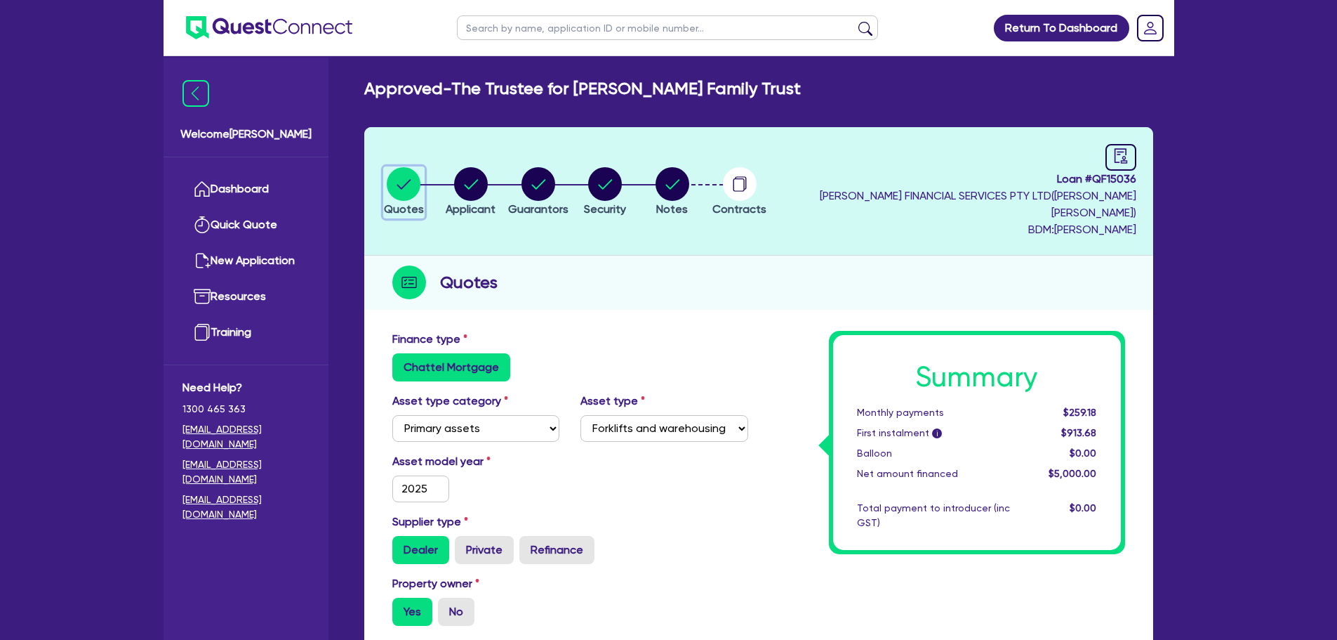
click at [412, 188] on circle "button" at bounding box center [404, 184] width 34 height 34
click at [396, 186] on circle "button" at bounding box center [404, 184] width 34 height 34
click at [256, 186] on link "Dashboard" at bounding box center [246, 189] width 127 height 36
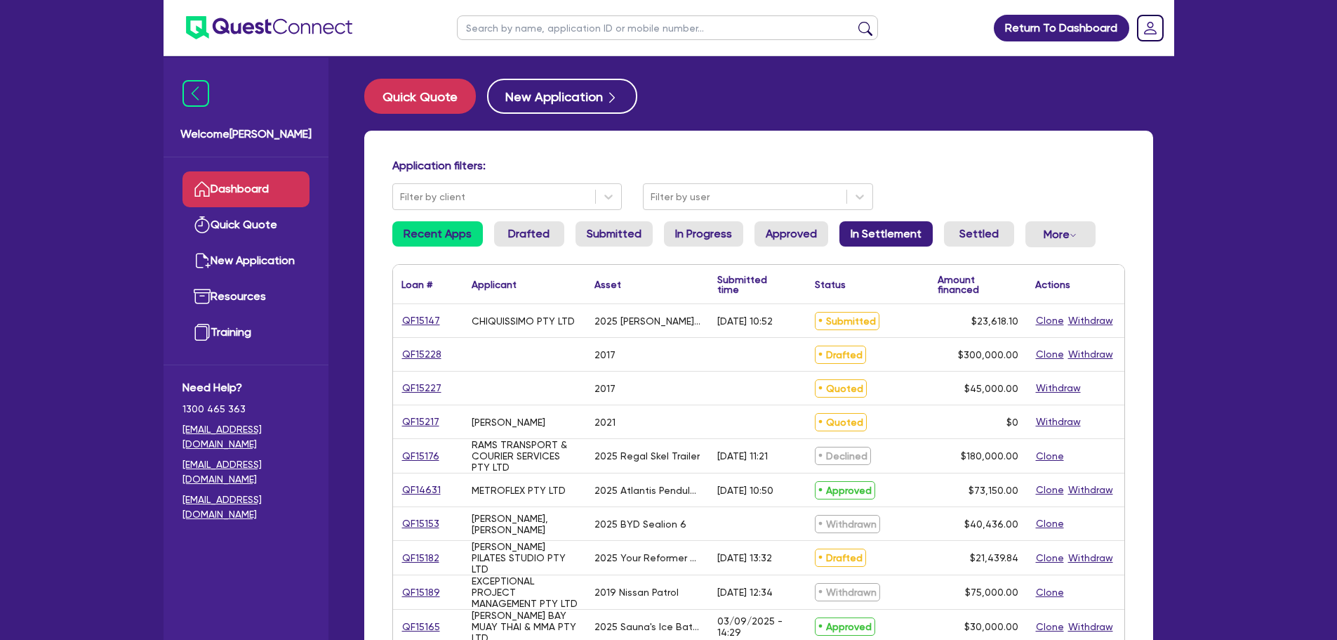
click at [882, 235] on link "In Settlement" at bounding box center [886, 233] width 93 height 25
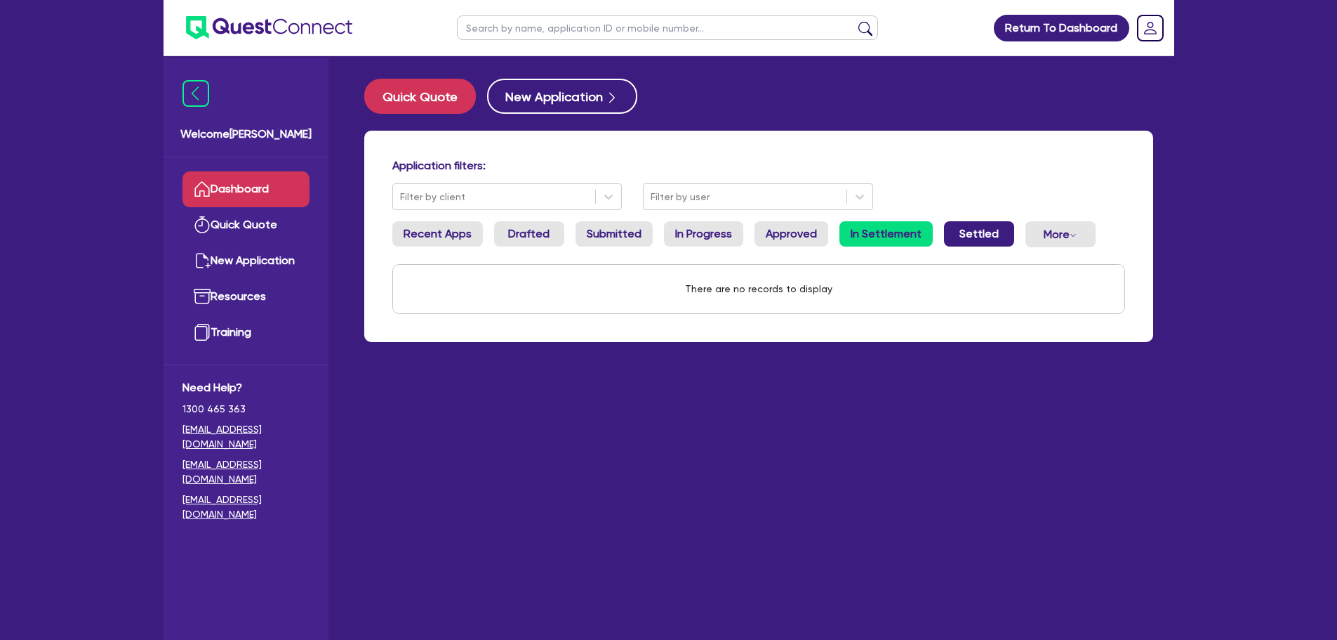
click at [967, 237] on link "Settled" at bounding box center [979, 233] width 70 height 25
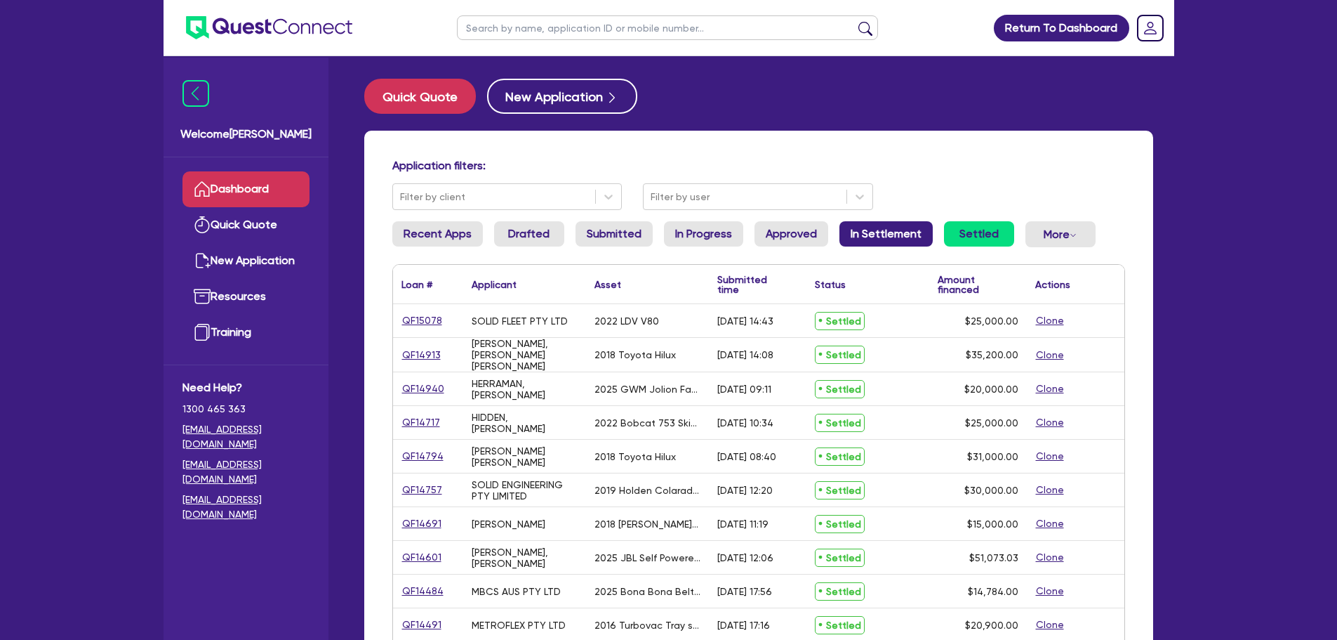
click at [905, 227] on link "In Settlement" at bounding box center [886, 233] width 93 height 25
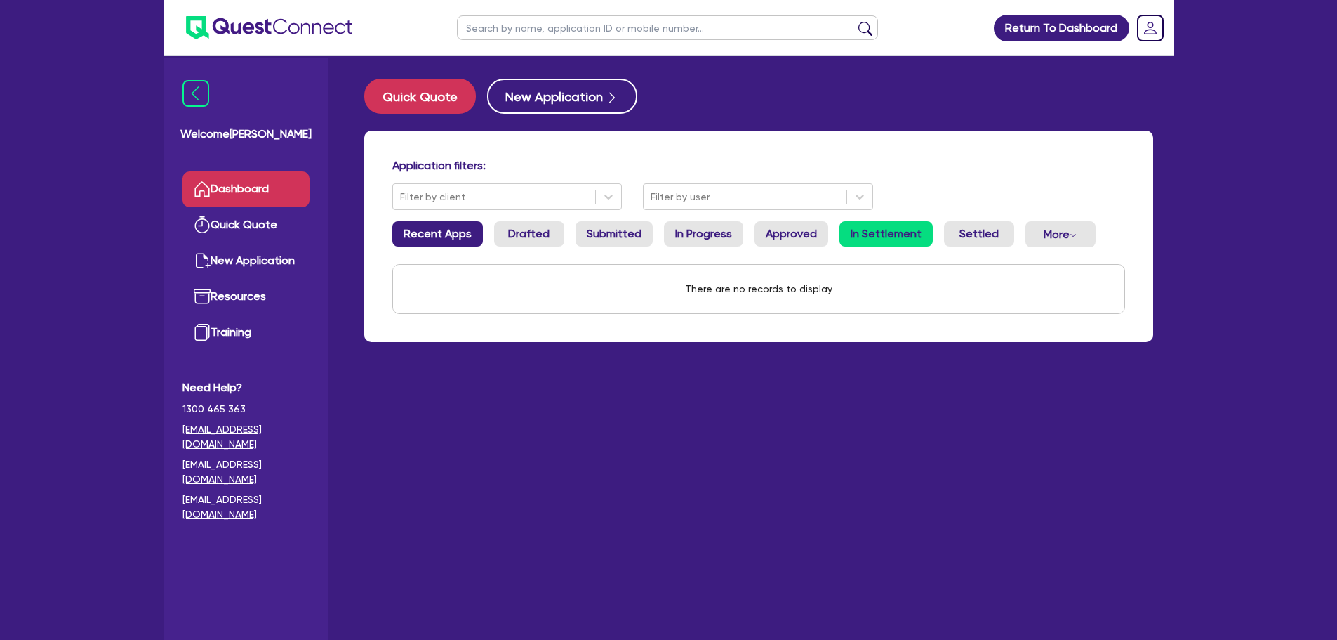
click at [444, 230] on link "Recent Apps" at bounding box center [437, 233] width 91 height 25
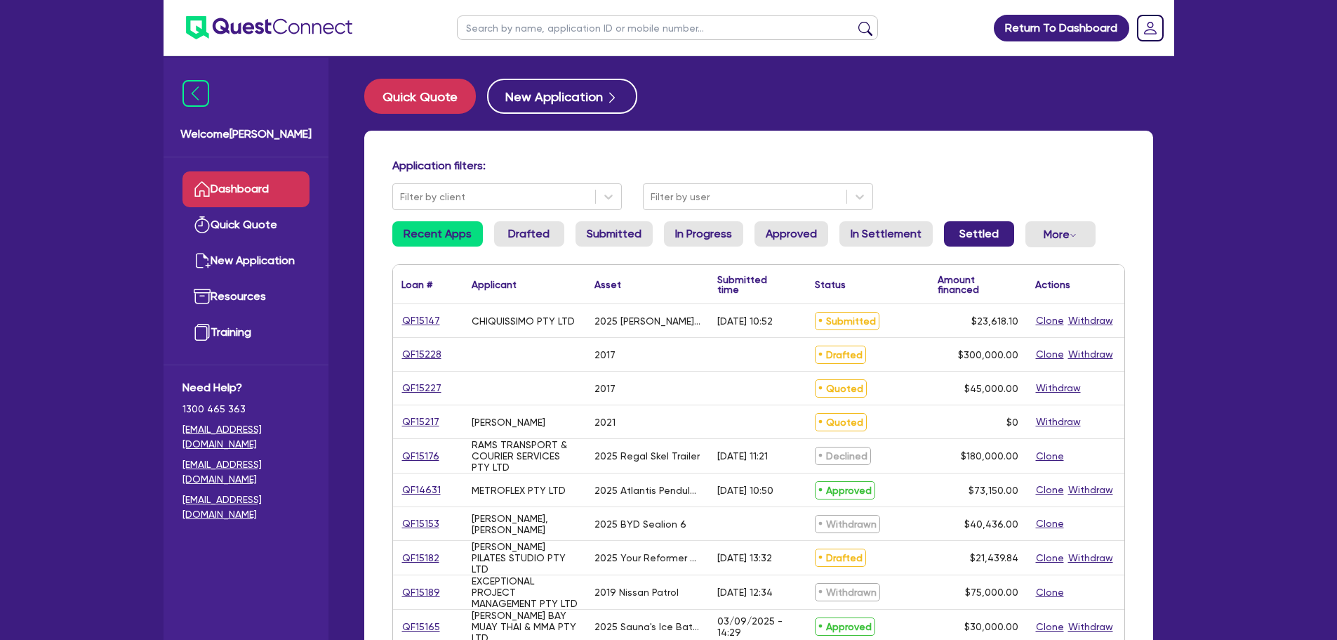
click at [950, 230] on link "Settled" at bounding box center [979, 233] width 70 height 25
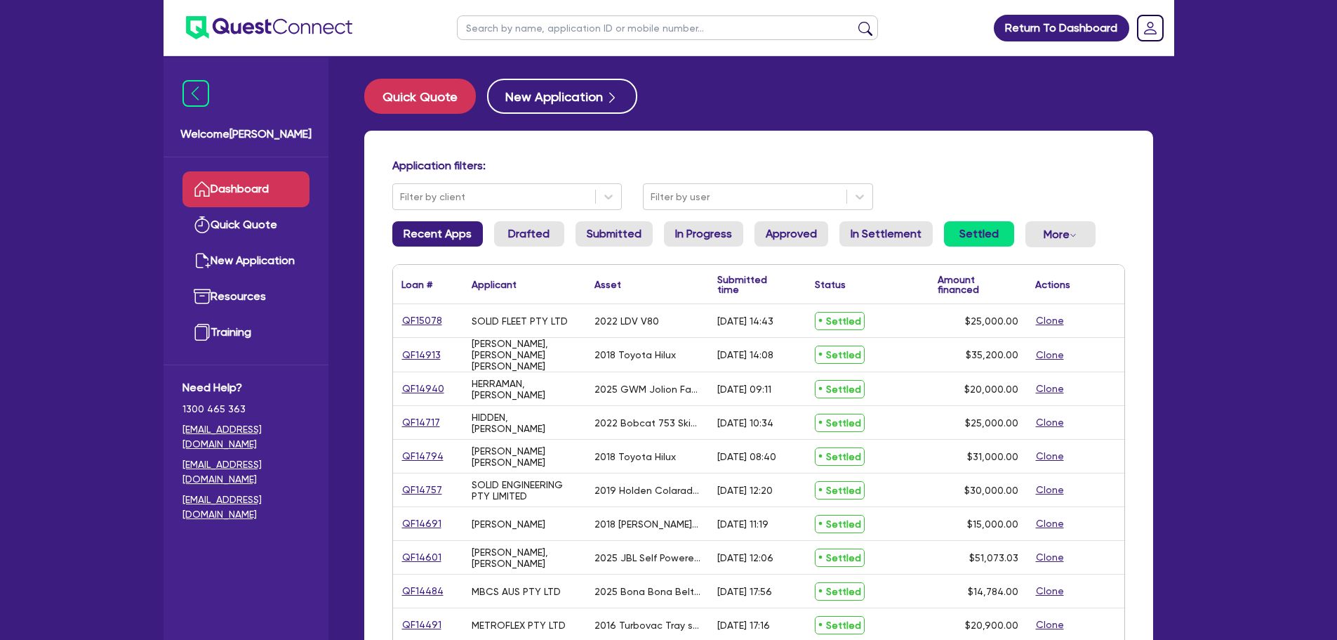
click at [420, 244] on link "Recent Apps" at bounding box center [437, 233] width 91 height 25
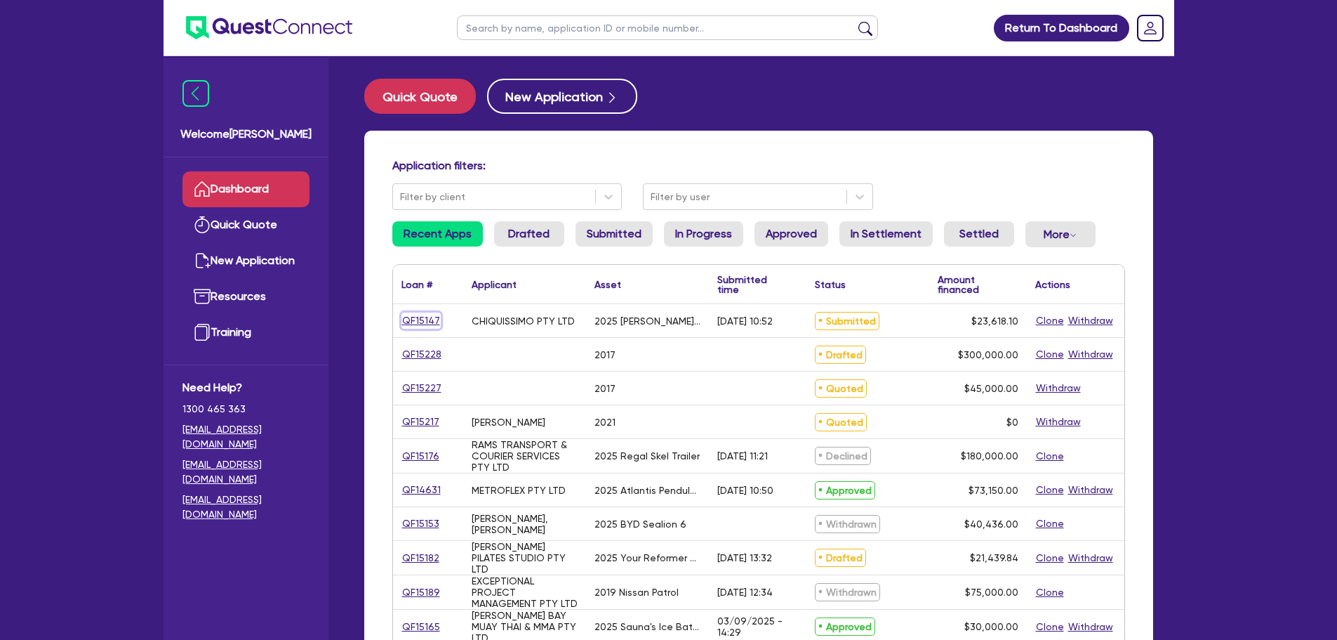
click at [417, 317] on link "QF15147" at bounding box center [421, 320] width 39 height 16
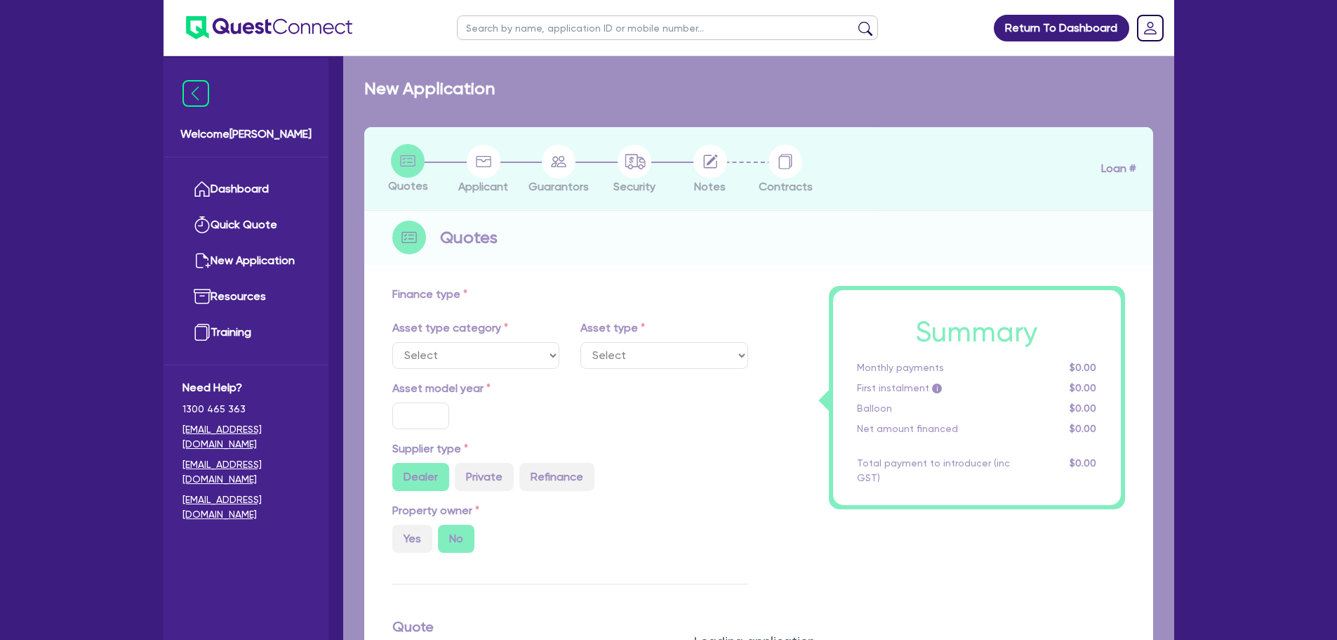
select select "TERTIARY_ASSETS"
type input "2025"
radio input "true"
type input "23,618.1"
type input "6"
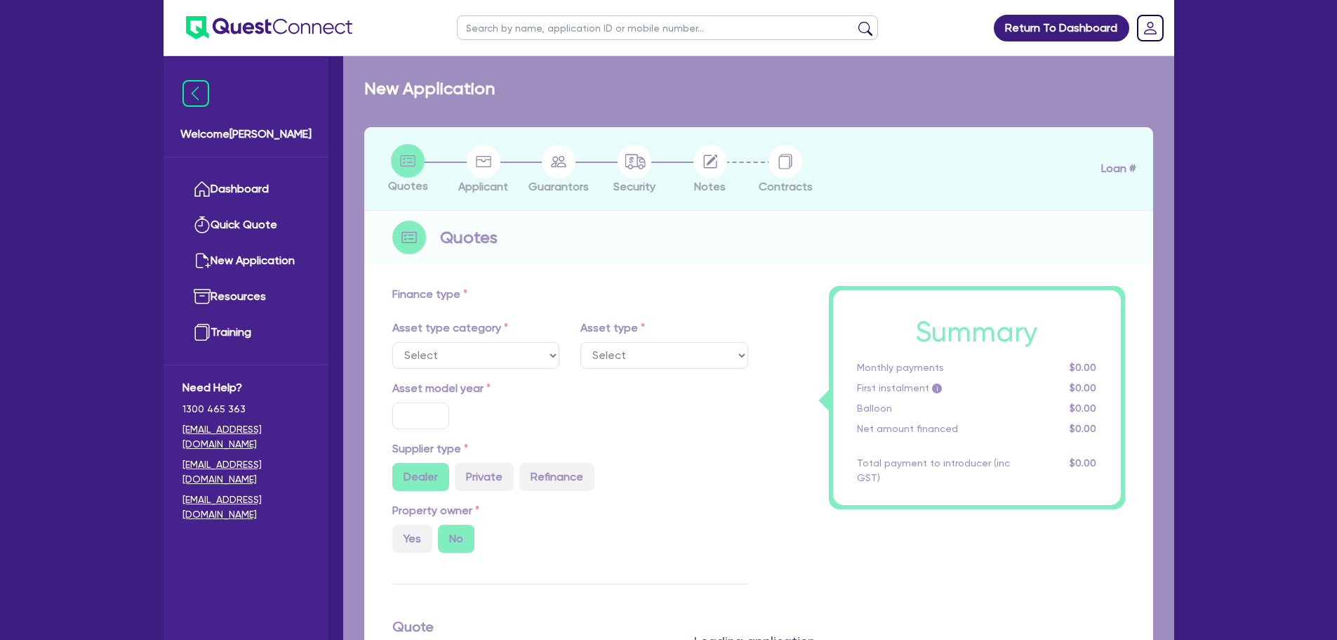
type input "1,417.09"
type input "18.95"
type input "100"
select select "BEAUTY_EQUIPMENT"
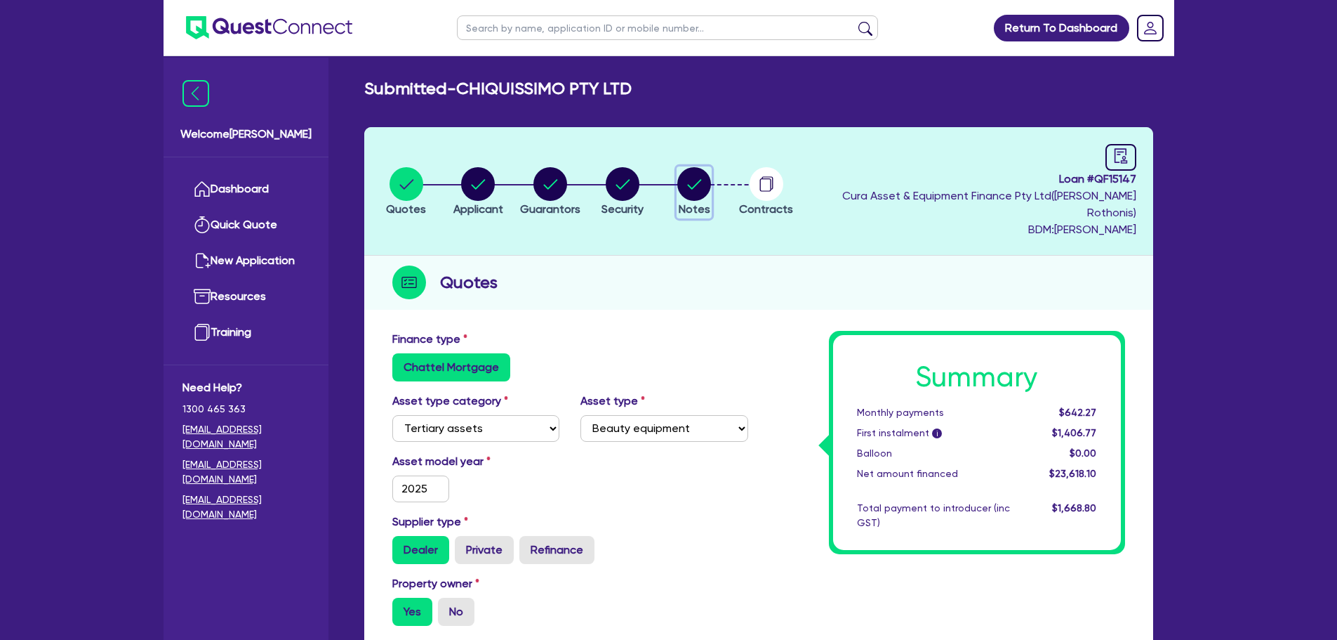
click at [711, 184] on circle "button" at bounding box center [694, 184] width 34 height 34
select select "Quest Finance - Own Book"
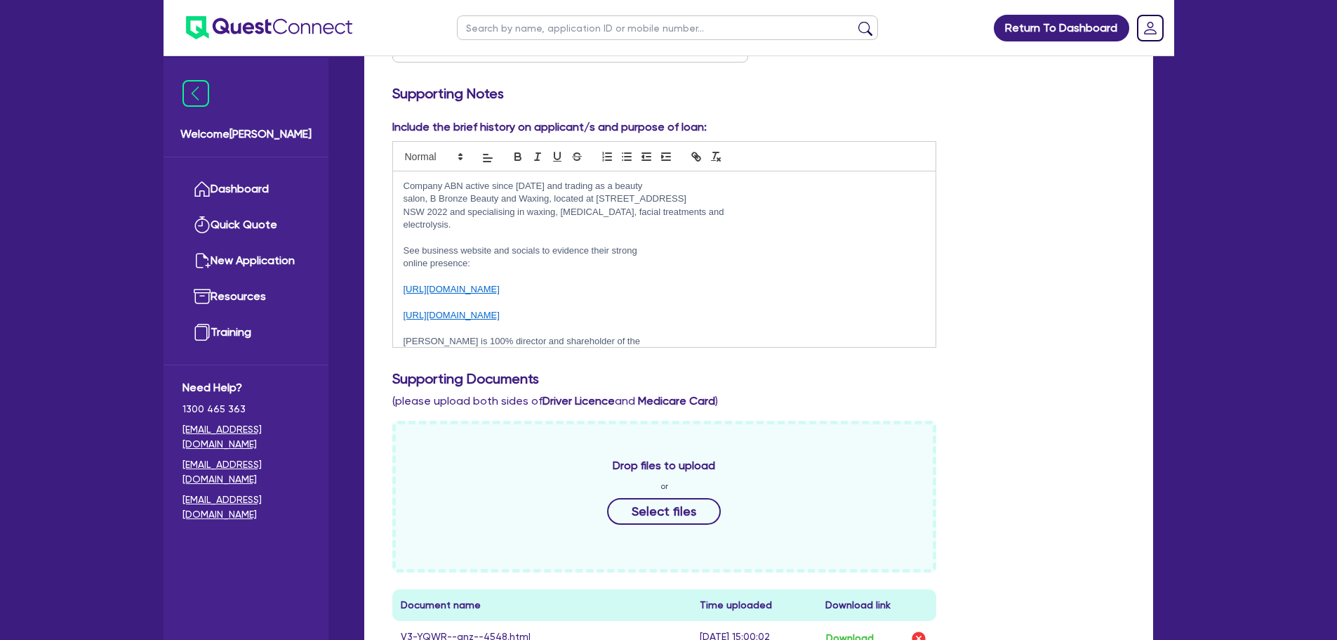
scroll to position [702, 0]
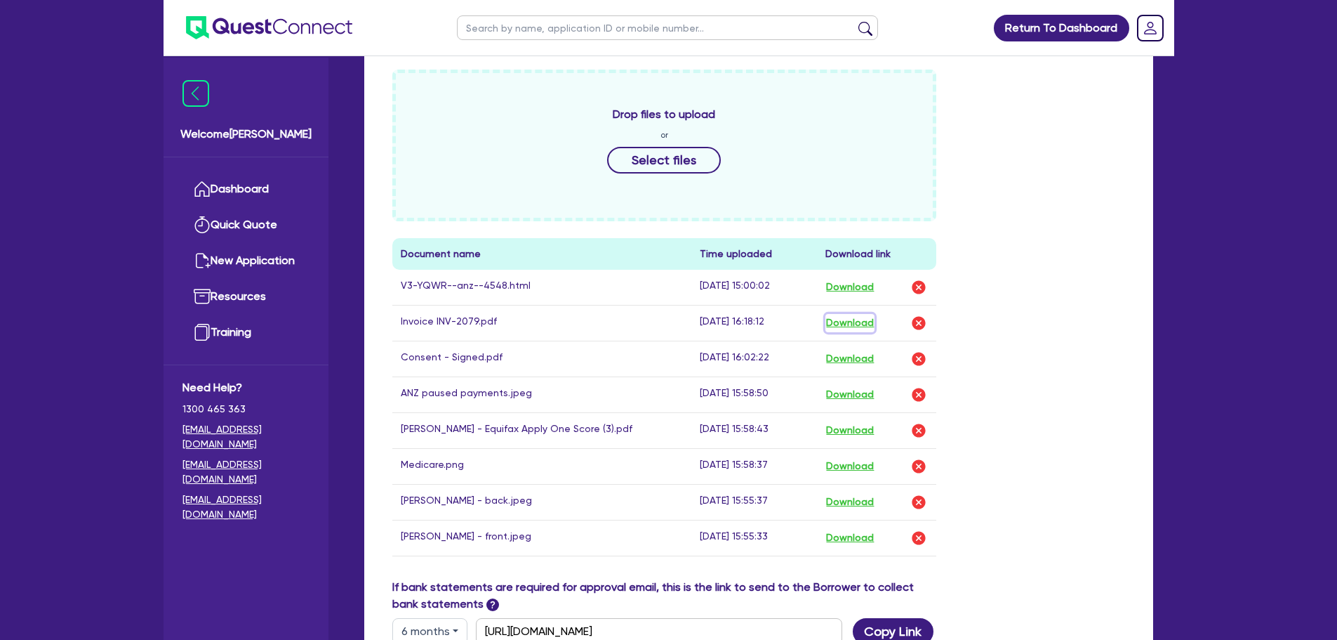
click at [859, 314] on button "Download" at bounding box center [850, 323] width 49 height 18
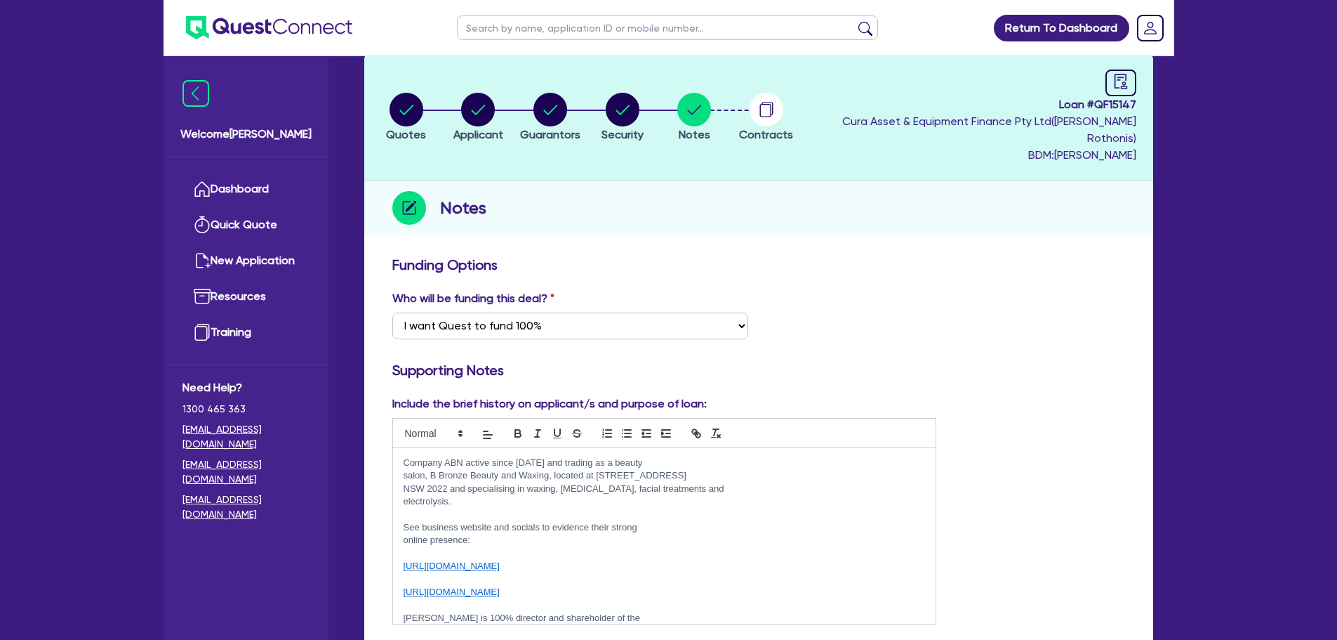
scroll to position [0, 0]
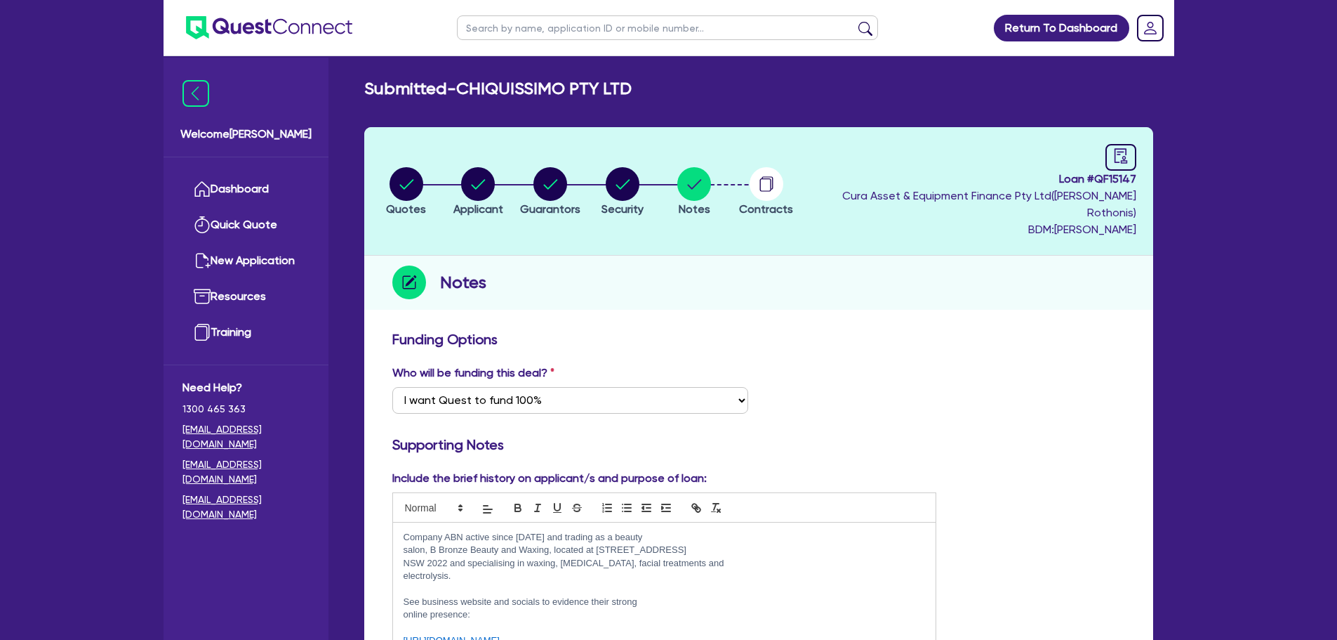
click at [413, 168] on circle "button" at bounding box center [407, 184] width 34 height 34
select select "TERTIARY_ASSETS"
select select "BEAUTY_EQUIPMENT"
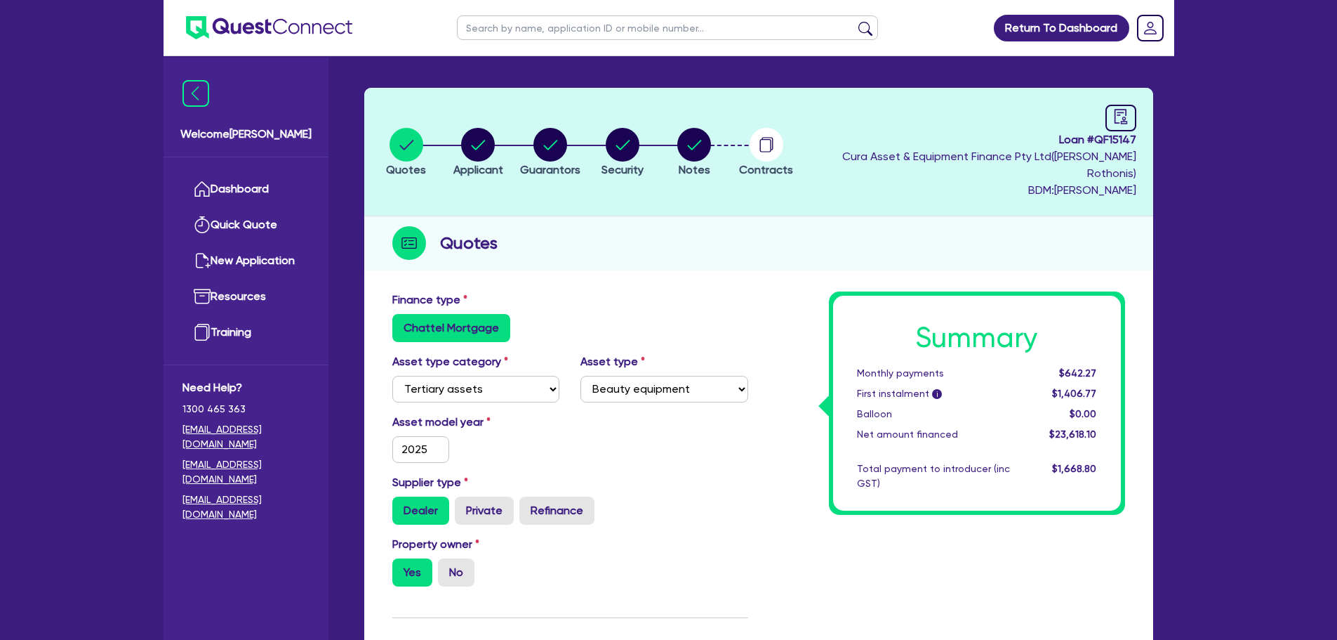
scroll to position [70, 0]
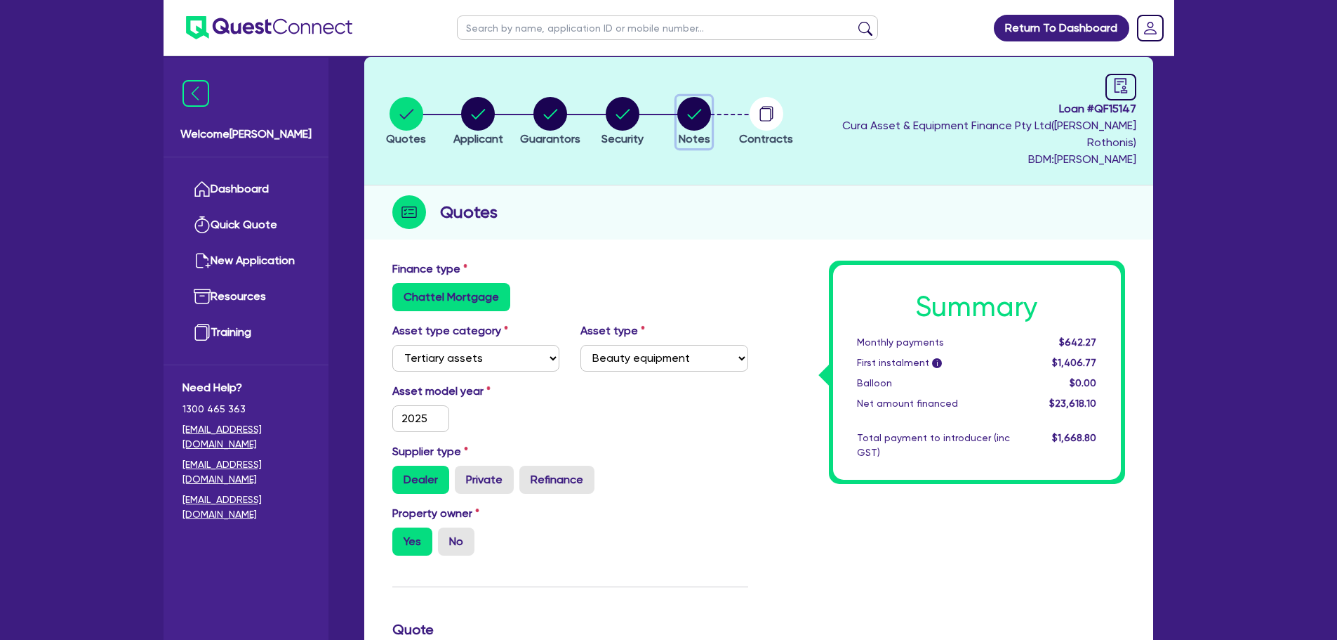
click at [709, 112] on circle "button" at bounding box center [694, 114] width 34 height 34
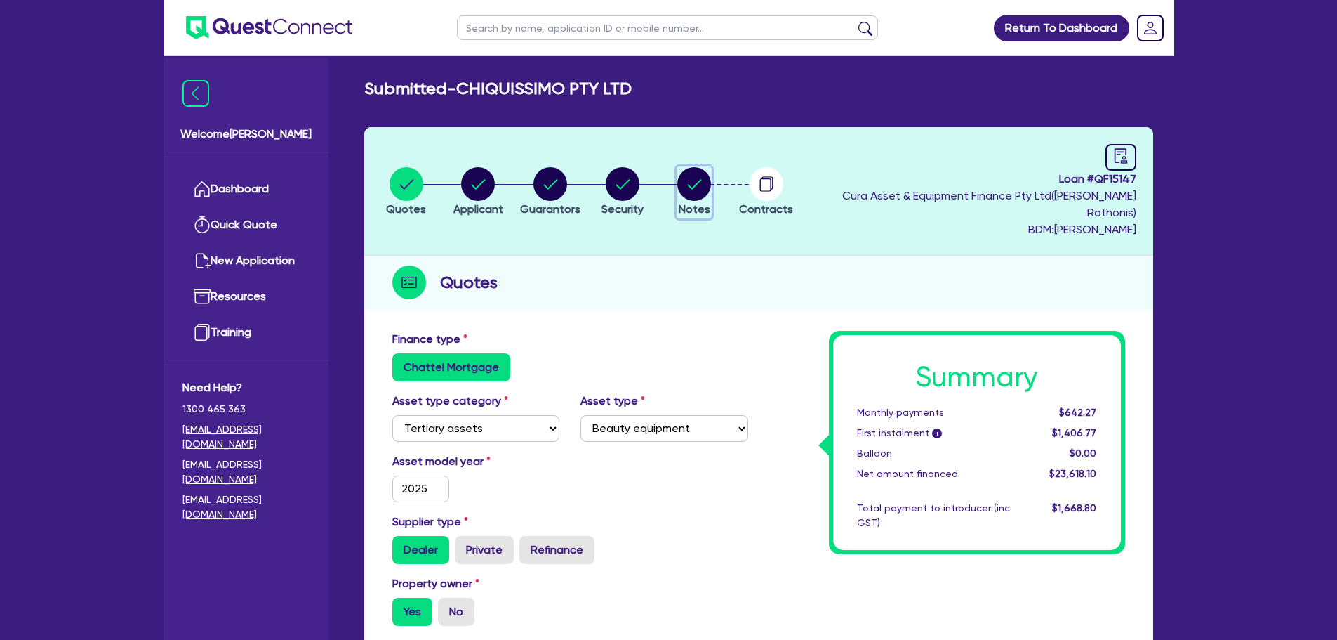
select select "Quest Finance - Own Book"
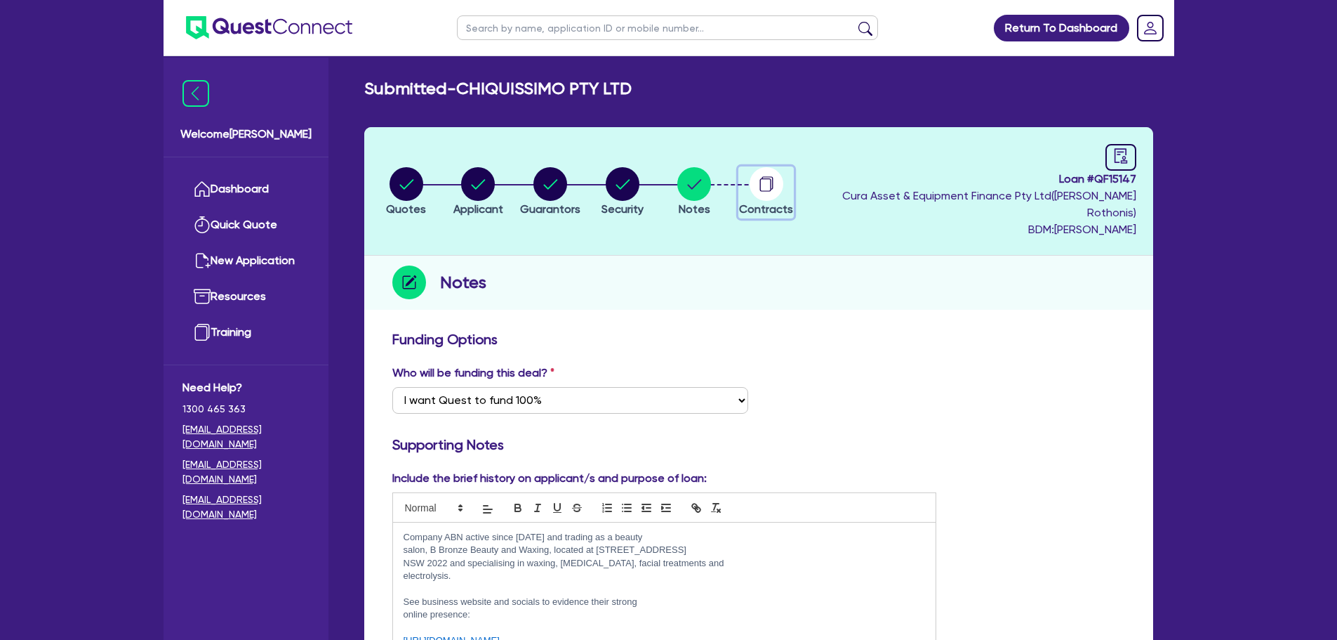
drag, startPoint x: 788, startPoint y: 183, endPoint x: 791, endPoint y: 243, distance: 60.4
click at [783, 181] on icon "button" at bounding box center [767, 184] width 34 height 34
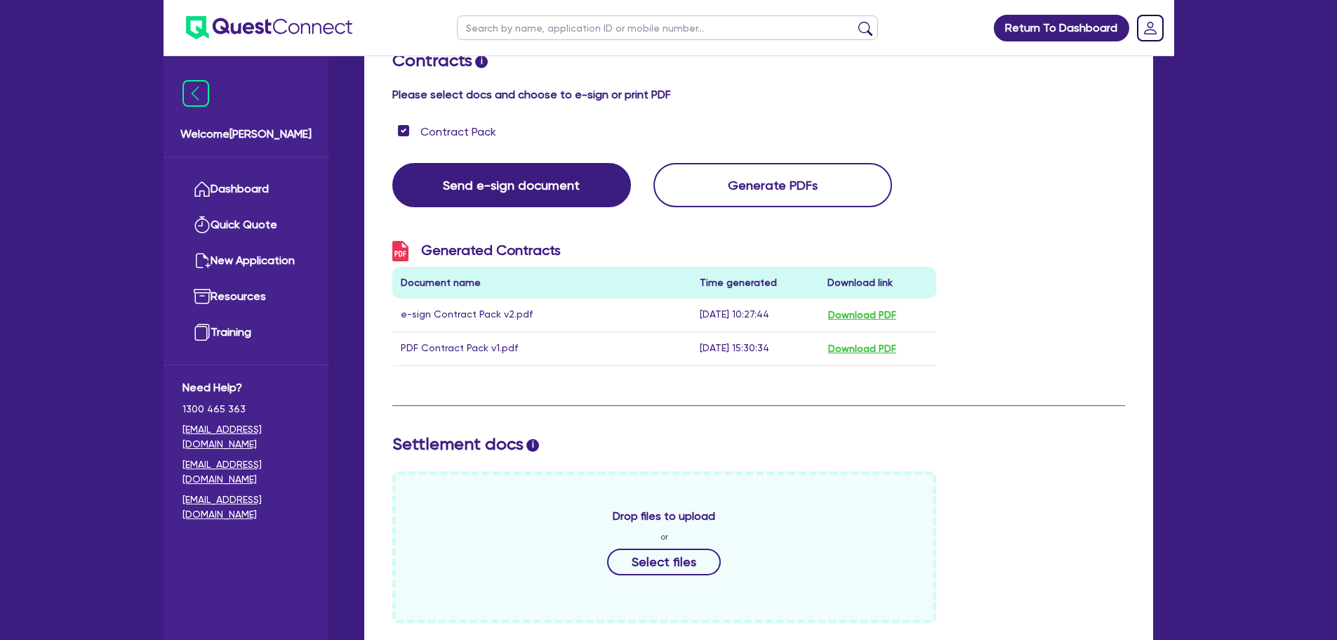
scroll to position [281, 0]
click at [854, 306] on button "Download PDF" at bounding box center [862, 314] width 69 height 16
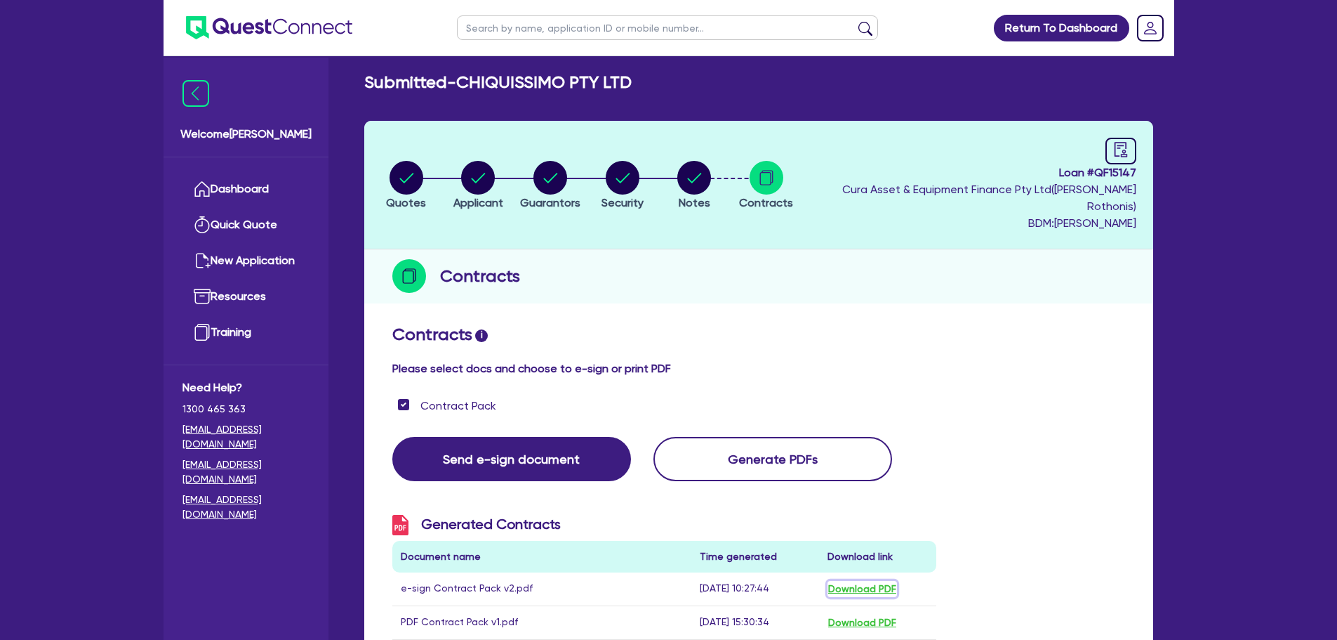
scroll to position [0, 0]
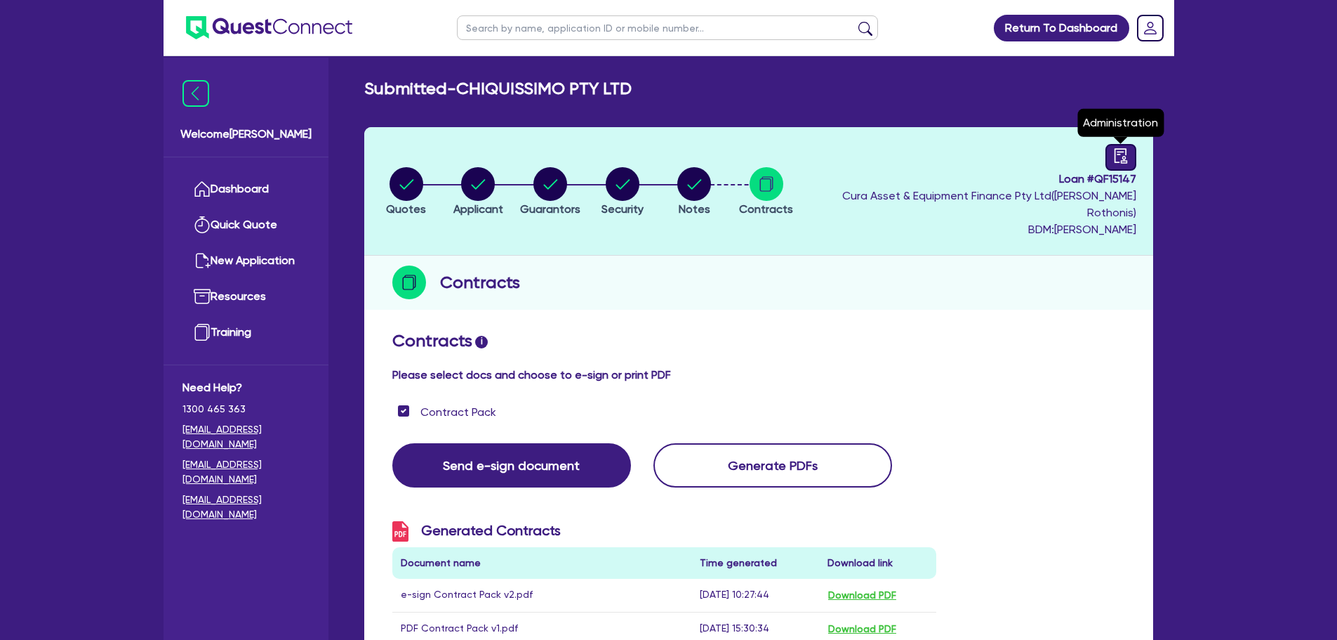
click at [1117, 148] on icon "audit" at bounding box center [1120, 155] width 15 height 15
select select "SUBMITTED_AMENDED"
select select "Quest Finance - Own Book"
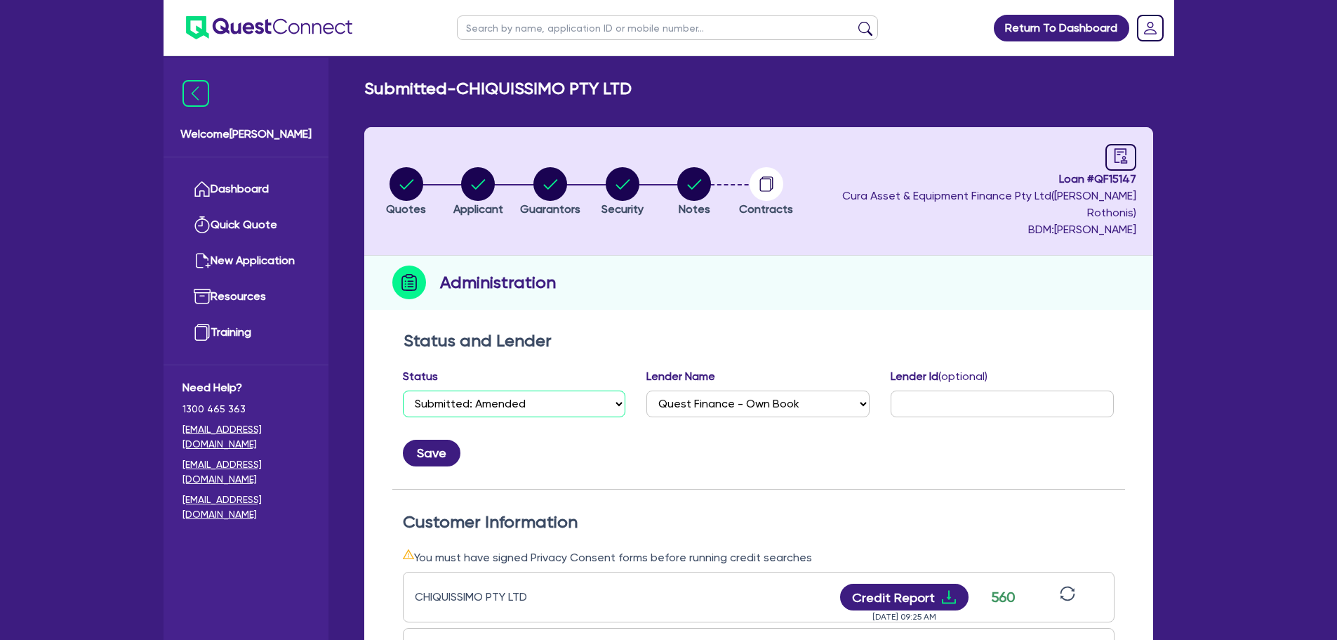
click at [556, 390] on select "Select Quoted Drafted: New Drafted: Amended Submitted: New Submitted: Amended I…" at bounding box center [514, 403] width 223 height 27
select select "APPROVED_WAITING_FOR_MORE_INFO"
click at [403, 390] on select "Select Quoted Drafted: New Drafted: Amended Submitted: New Submitted: Amended I…" at bounding box center [514, 403] width 223 height 27
click at [430, 445] on button "Save" at bounding box center [432, 452] width 58 height 27
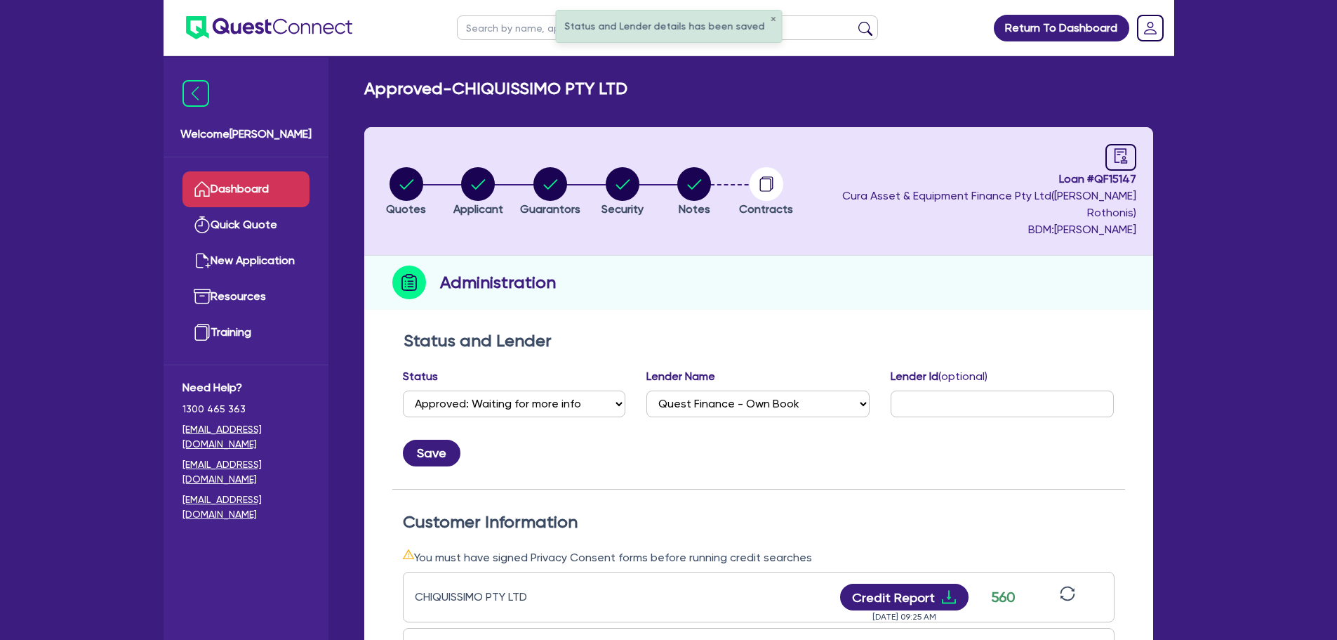
click at [281, 190] on link "Dashboard" at bounding box center [246, 189] width 127 height 36
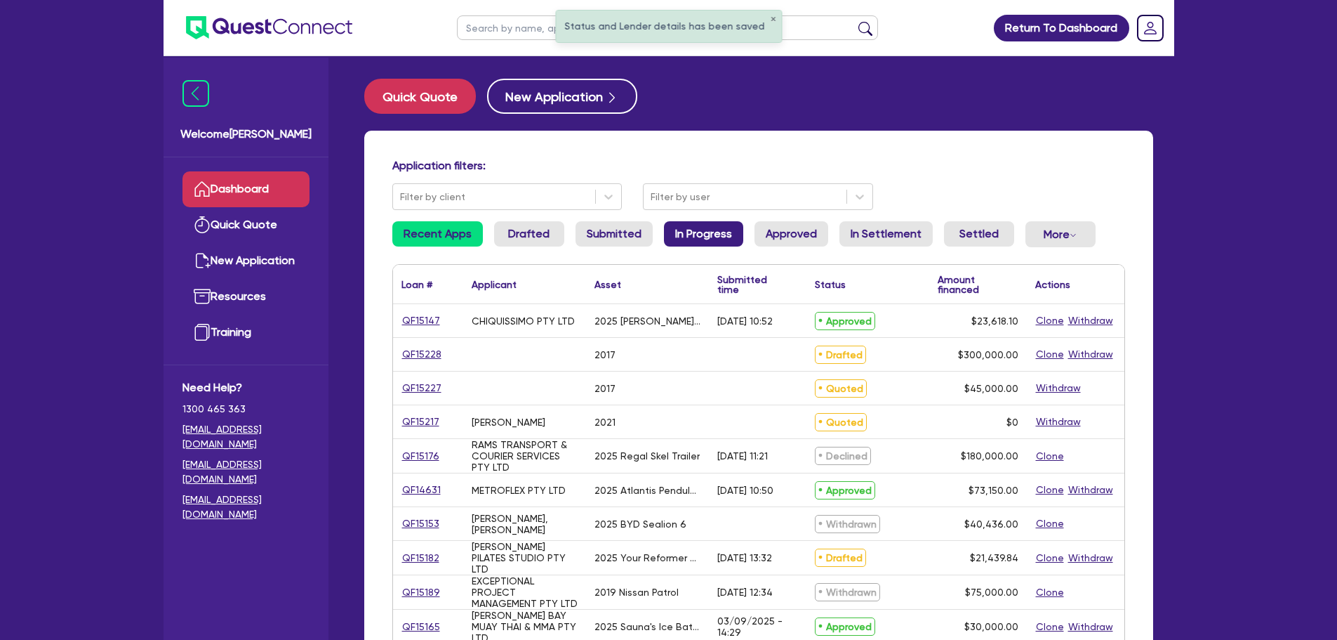
click at [695, 235] on link "In Progress" at bounding box center [703, 233] width 79 height 25
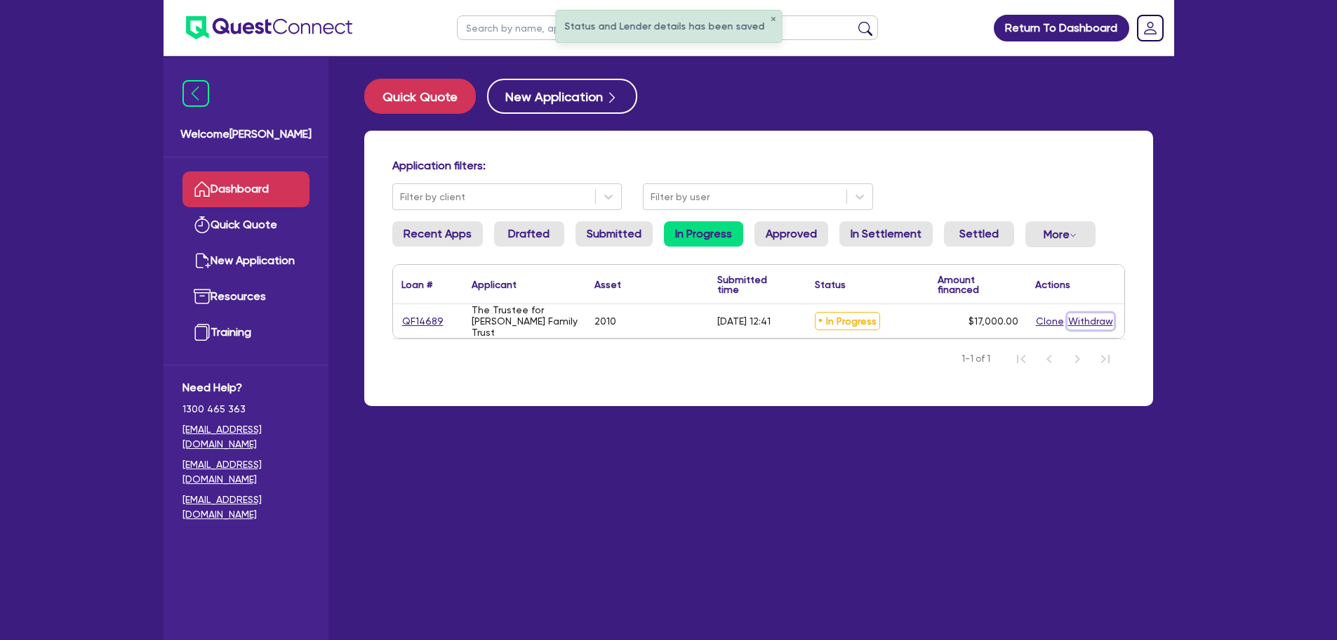
click at [1085, 324] on button "Withdraw" at bounding box center [1091, 321] width 46 height 16
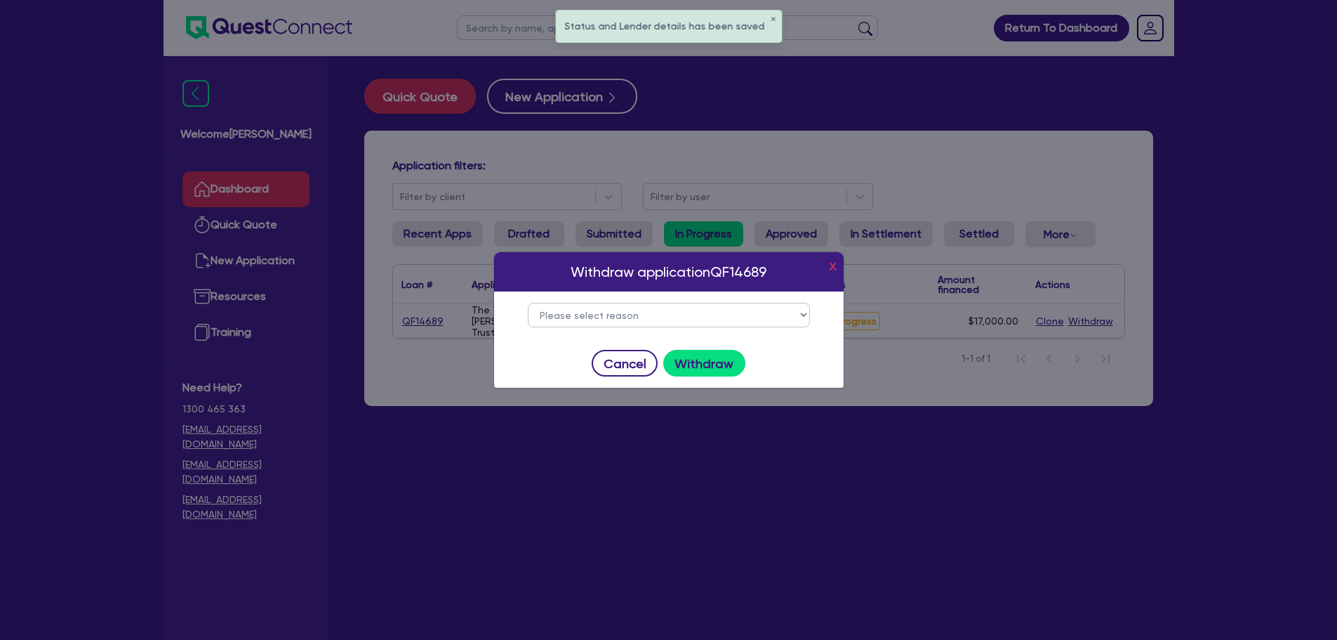
click at [630, 309] on select "Please select reason Change of mind Asset no longer available Alternative finan…" at bounding box center [669, 315] width 282 height 25
select select "2"
click at [528, 303] on select "Please select reason Change of mind Asset no longer available Alternative finan…" at bounding box center [669, 315] width 282 height 25
click at [695, 363] on button "Withdraw" at bounding box center [704, 363] width 82 height 27
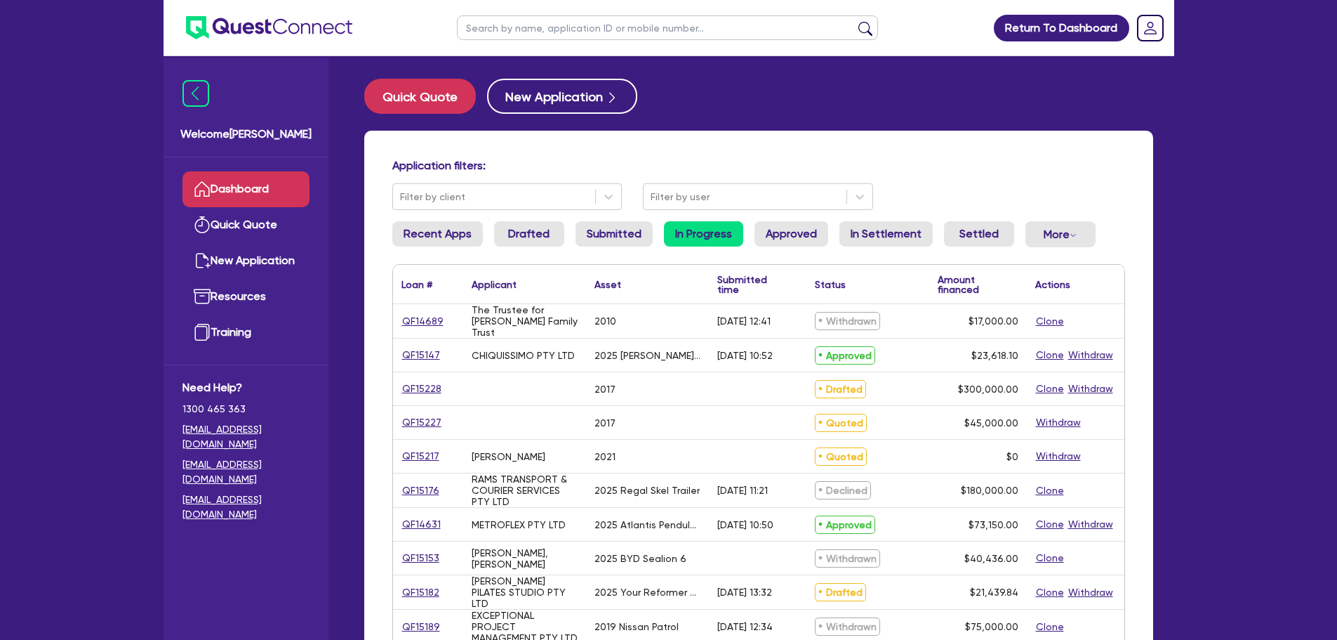
click at [419, 342] on div "QF15147" at bounding box center [428, 354] width 70 height 33
click at [420, 348] on link "QF15147" at bounding box center [421, 355] width 39 height 16
select select "TERTIARY_ASSETS"
select select "BEAUTY_EQUIPMENT"
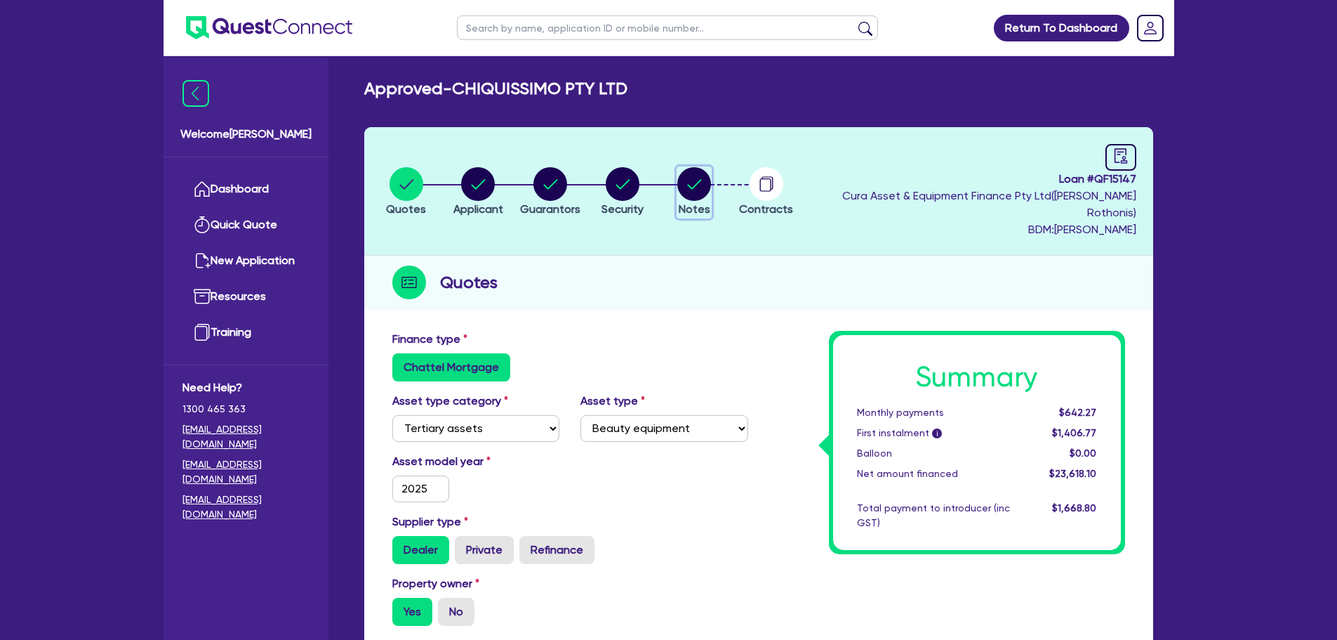
click at [711, 183] on circle "button" at bounding box center [694, 184] width 34 height 34
select select "Quest Finance - Own Book"
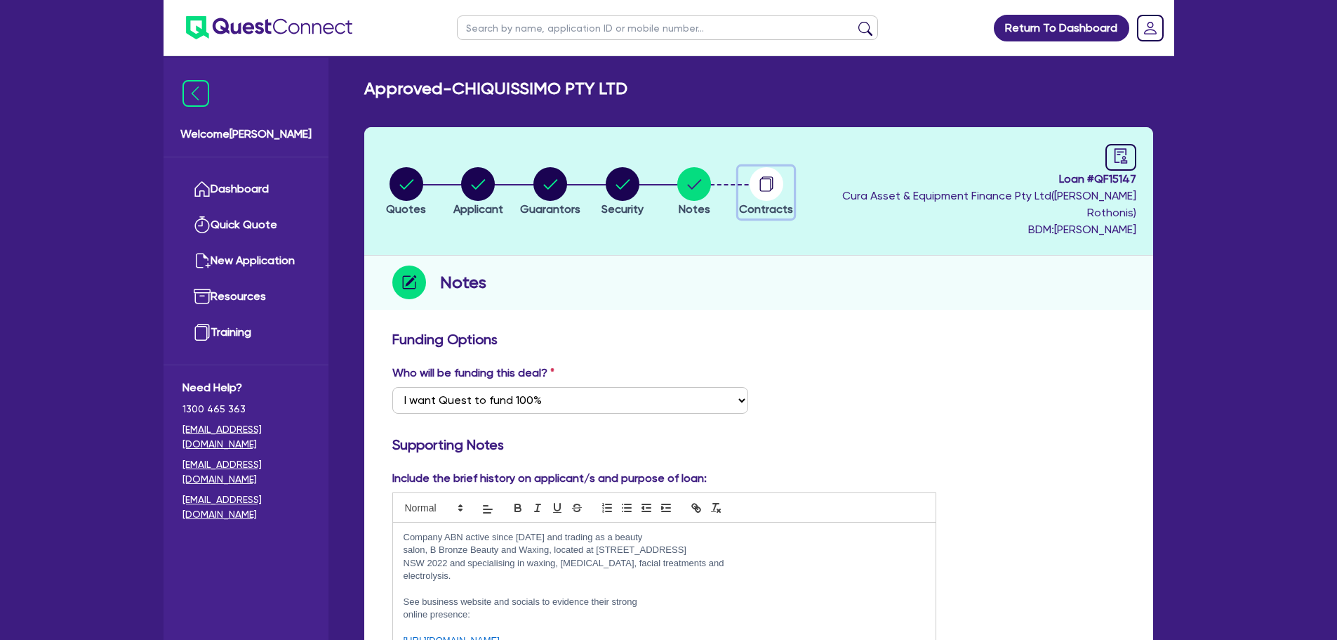
click at [783, 173] on circle "button" at bounding box center [767, 184] width 34 height 34
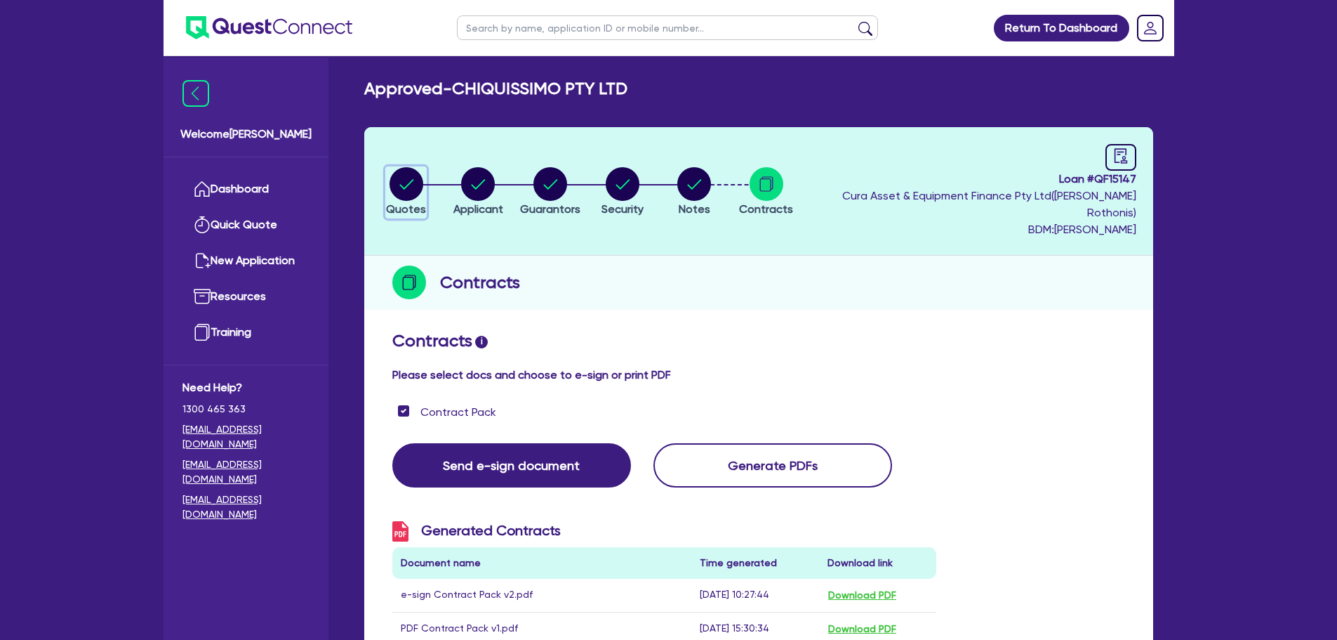
drag, startPoint x: 399, startPoint y: 179, endPoint x: 410, endPoint y: 179, distance: 10.5
click at [402, 179] on circle "button" at bounding box center [407, 184] width 34 height 34
select select "TERTIARY_ASSETS"
select select "BEAUTY_EQUIPMENT"
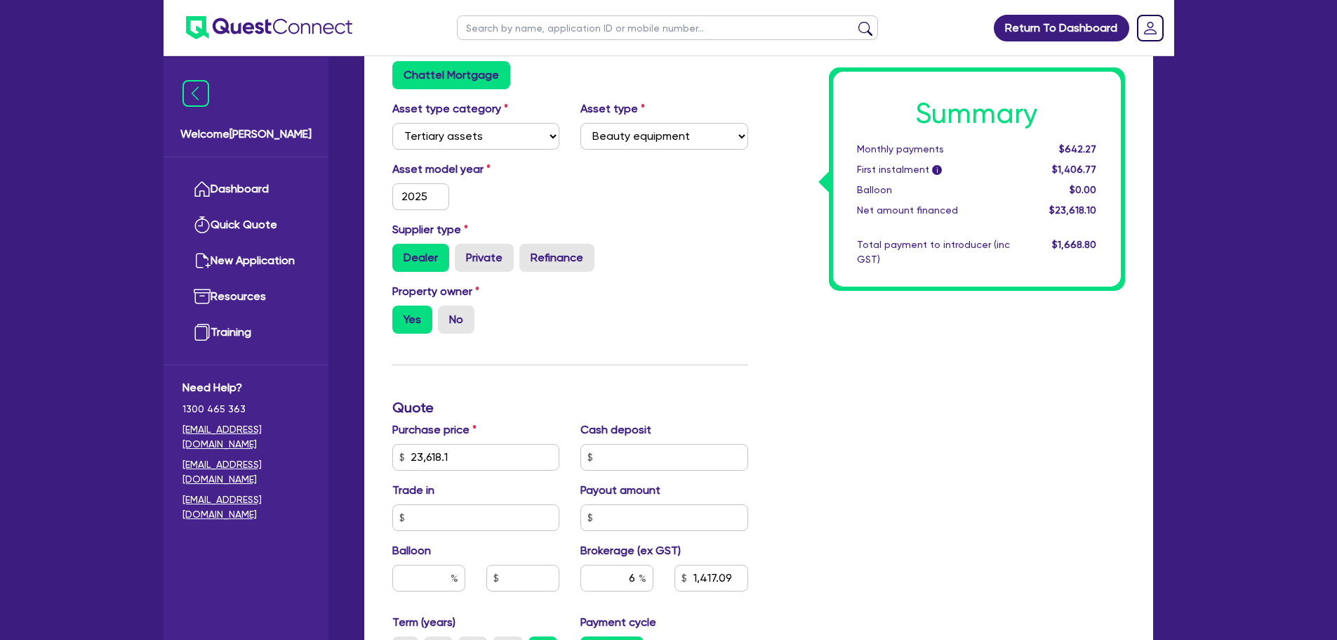
scroll to position [421, 0]
